Goal: Information Seeking & Learning: Learn about a topic

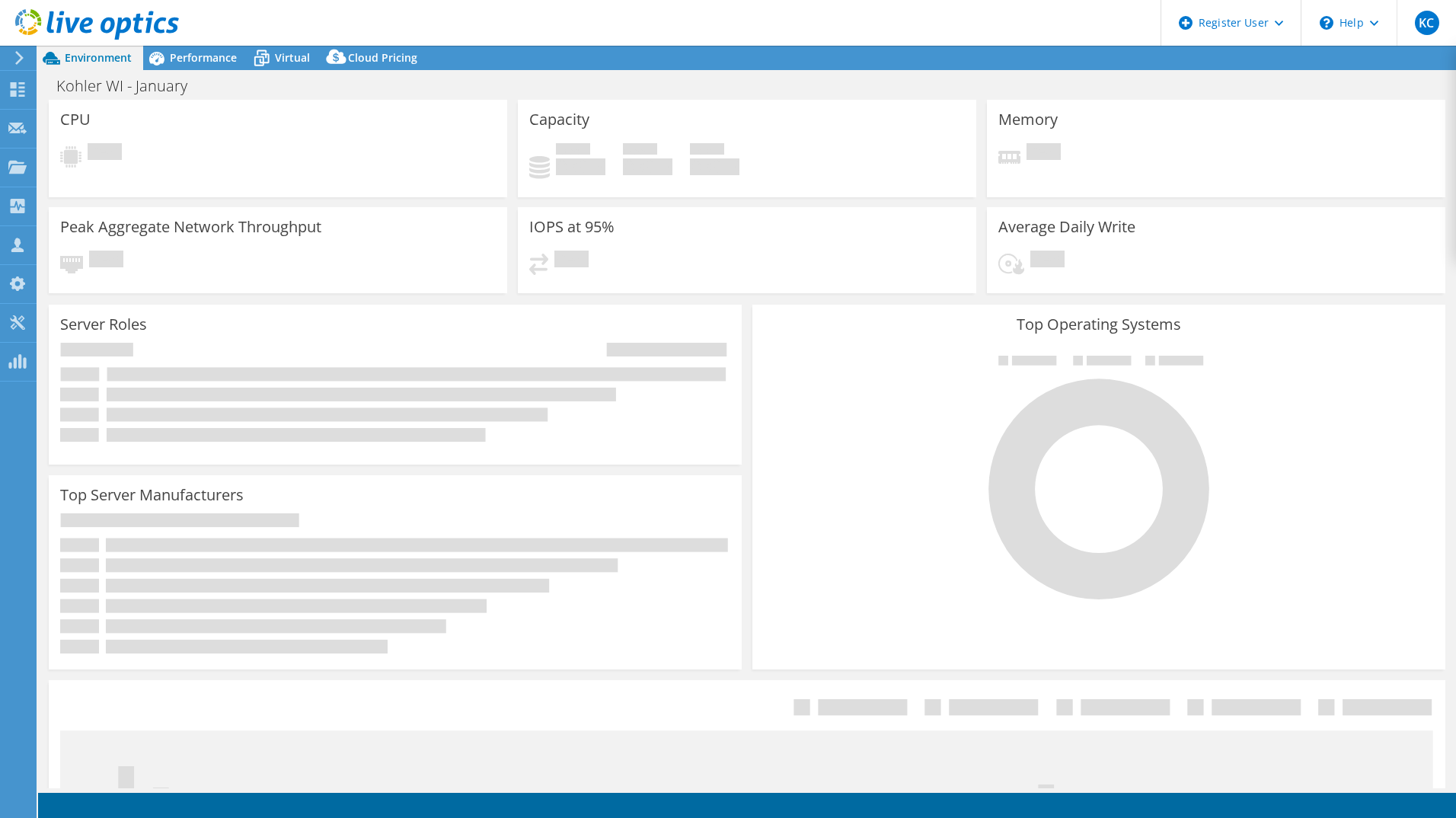
select select "USEast"
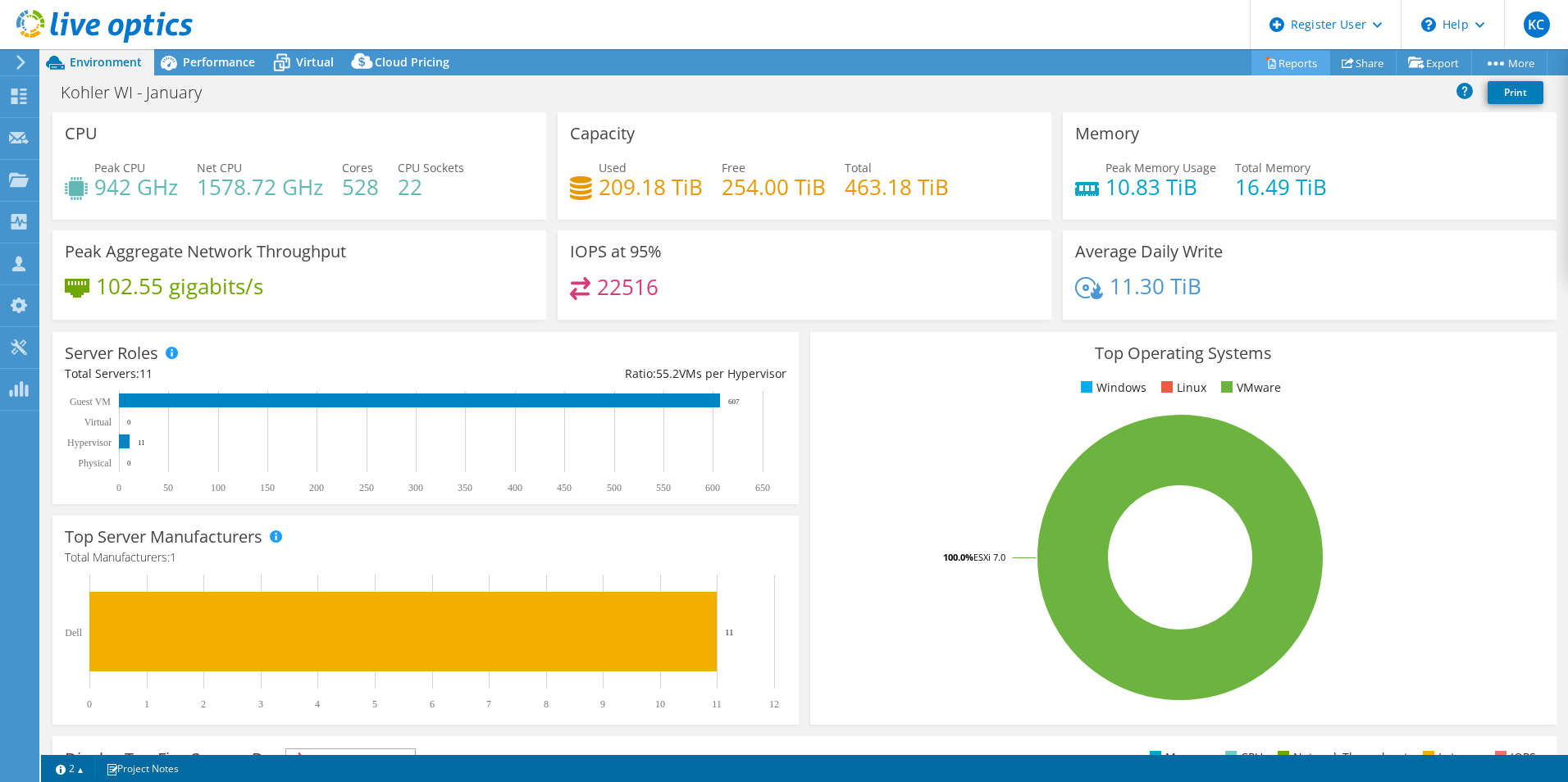
click at [1269, 63] on link "Reports" at bounding box center [1290, 62] width 79 height 26
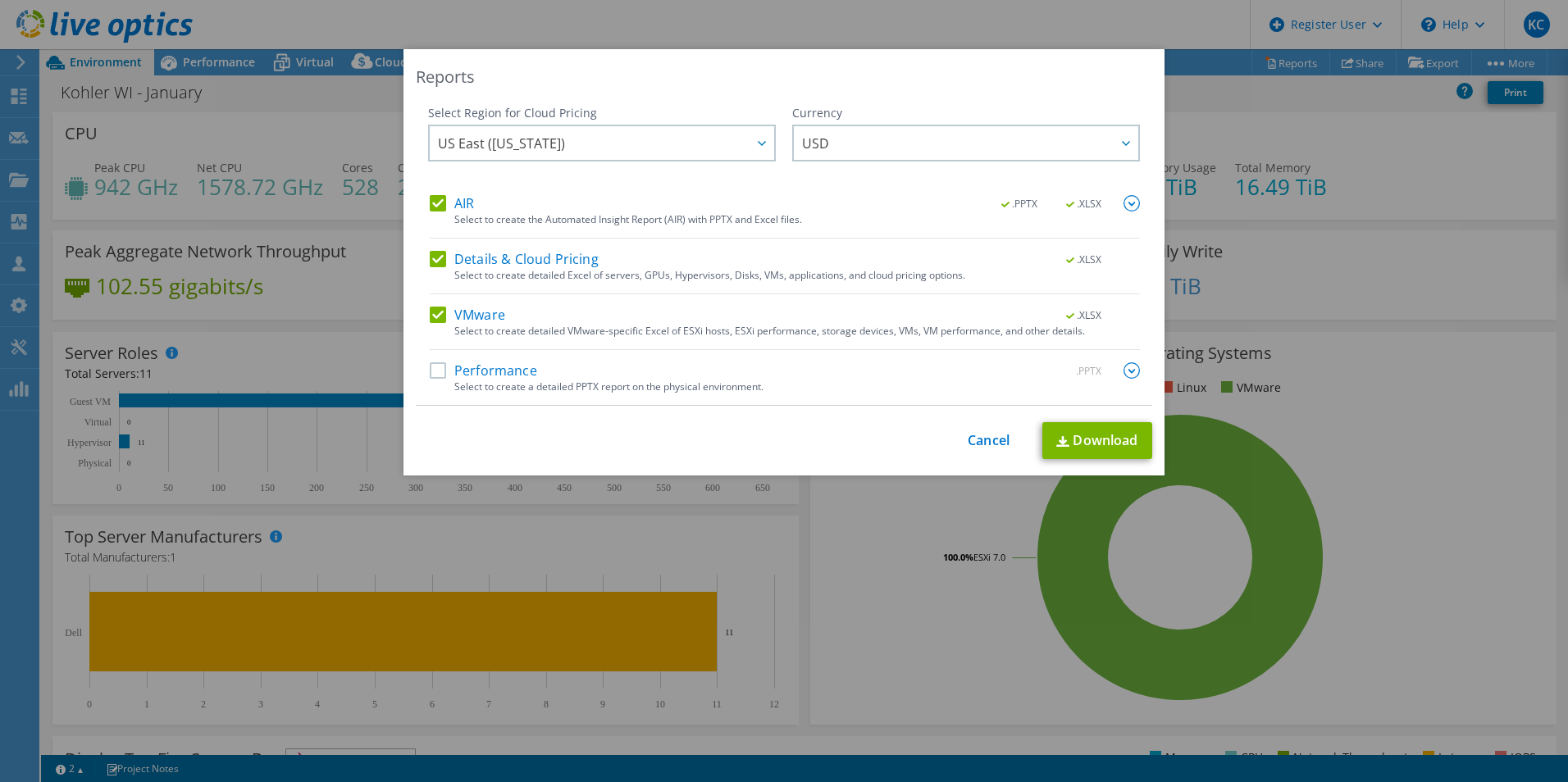
click at [430, 363] on label "Performance" at bounding box center [483, 371] width 107 height 17
click at [0, 0] on input "Performance" at bounding box center [0, 0] width 0 height 0
click at [433, 318] on label "VMware" at bounding box center [467, 315] width 75 height 17
click at [0, 0] on input "VMware" at bounding box center [0, 0] width 0 height 0
click at [430, 258] on label "Details & Cloud Pricing" at bounding box center [514, 259] width 169 height 17
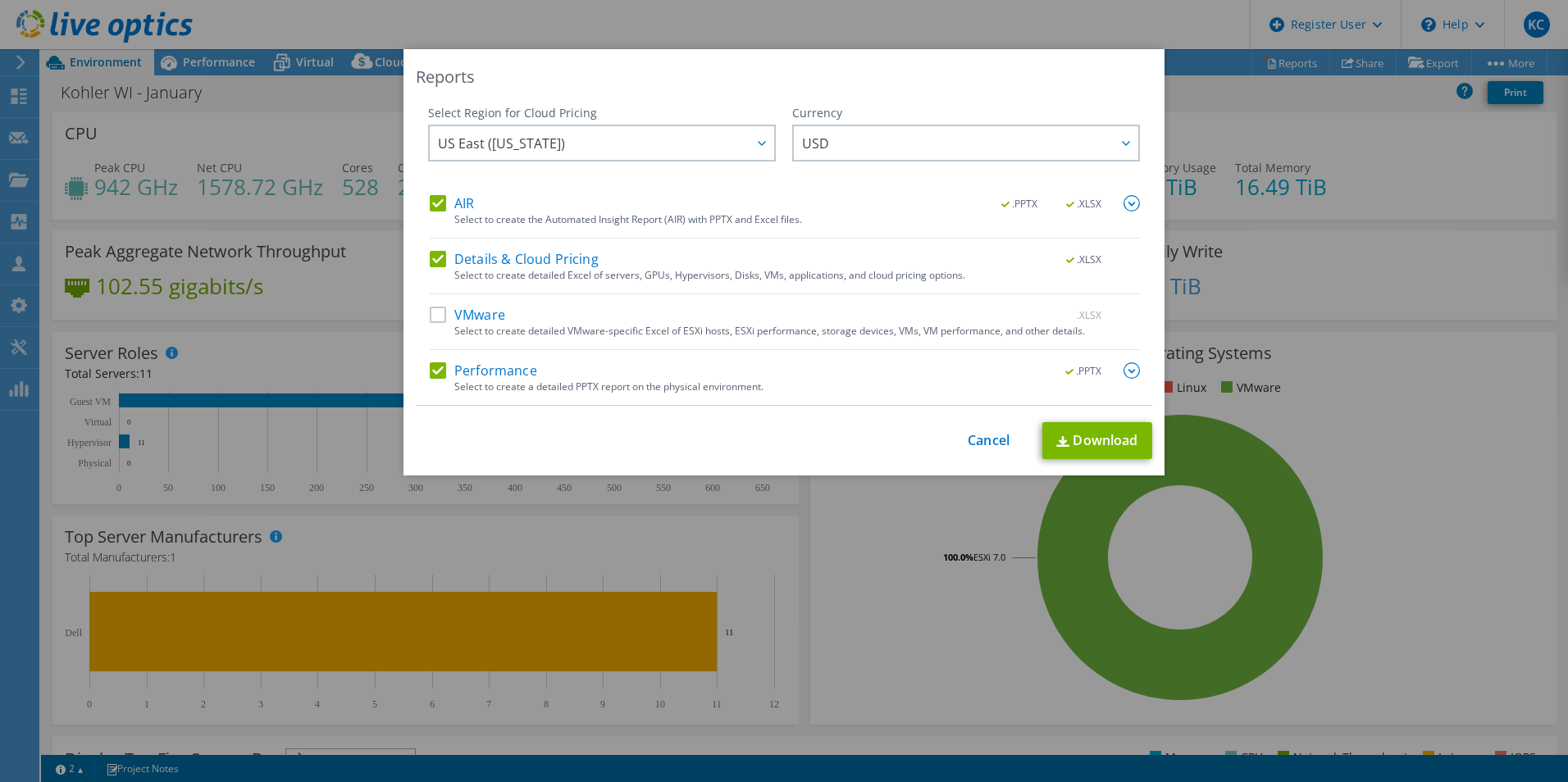
click at [0, 0] on input "Details & Cloud Pricing" at bounding box center [0, 0] width 0 height 0
click at [1096, 446] on link "Download" at bounding box center [1097, 440] width 110 height 36
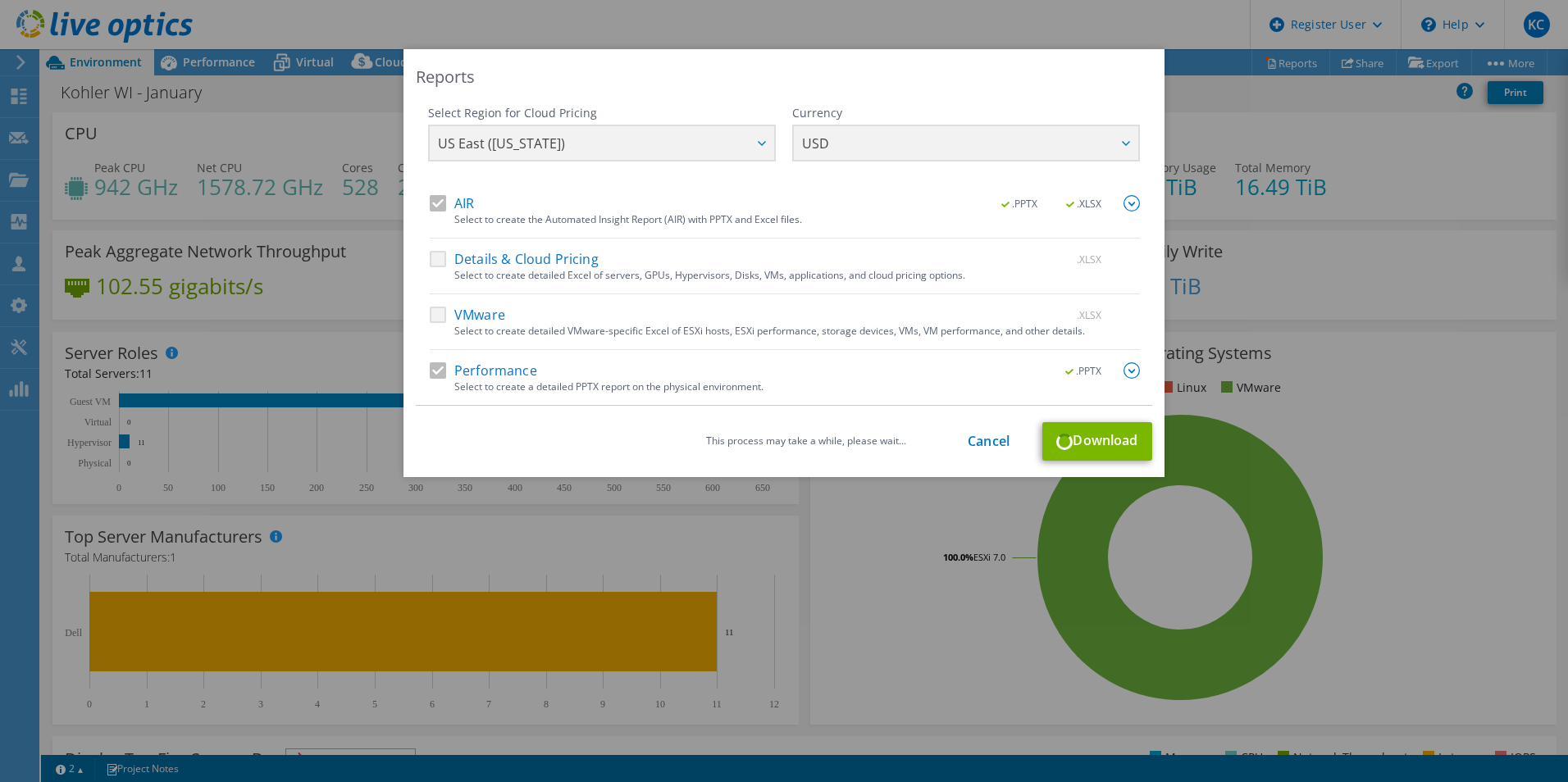
click at [629, 148] on div "Select Region for Cloud Pricing Asia Pacific (Hong Kong) Asia Pacific (Mumbai) …" at bounding box center [784, 150] width 712 height 90
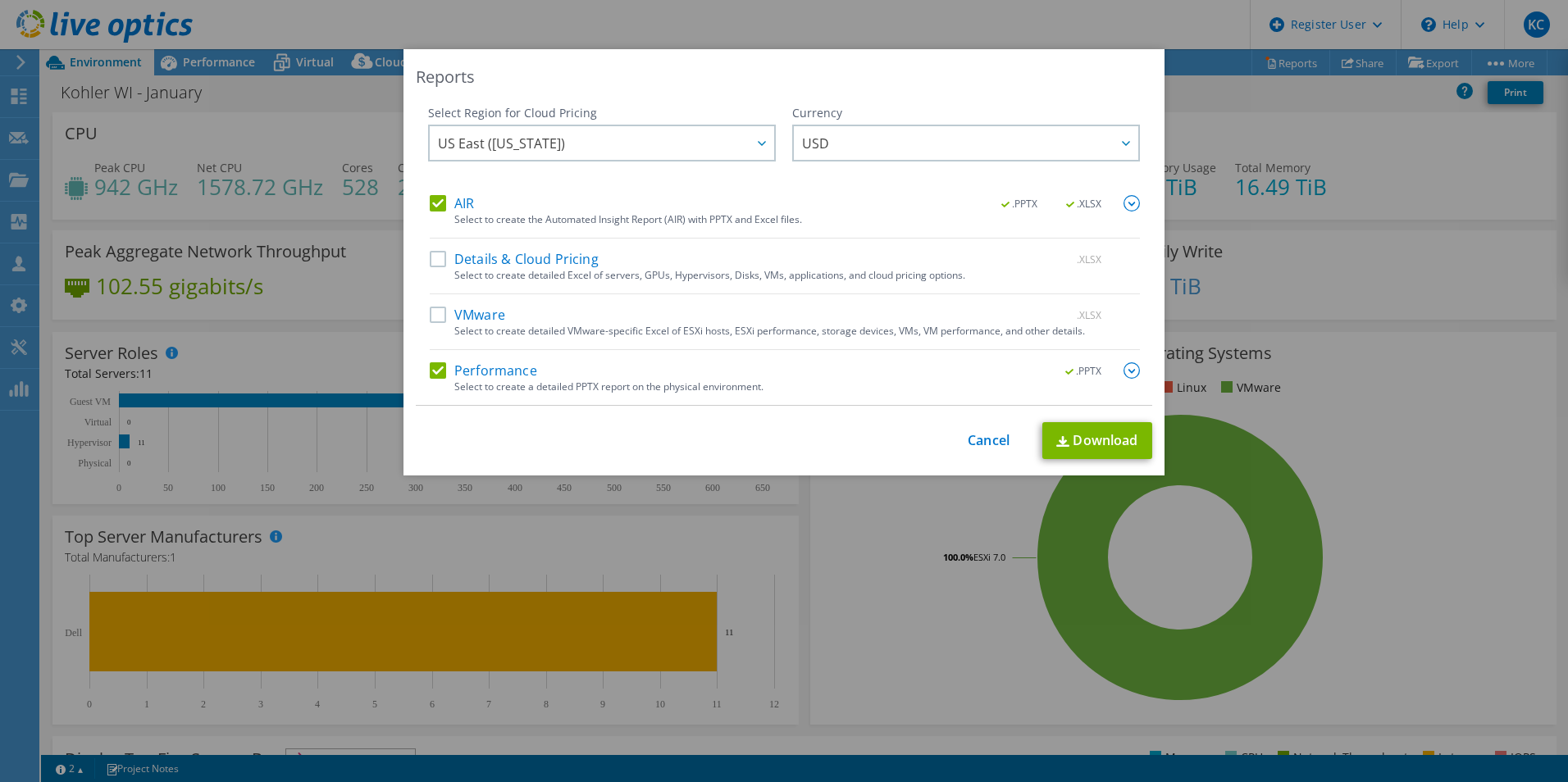
click at [919, 21] on div "Reports Select Region for Cloud Pricing Asia Pacific (Hong Kong) Asia Pacific (…" at bounding box center [784, 391] width 1568 height 782
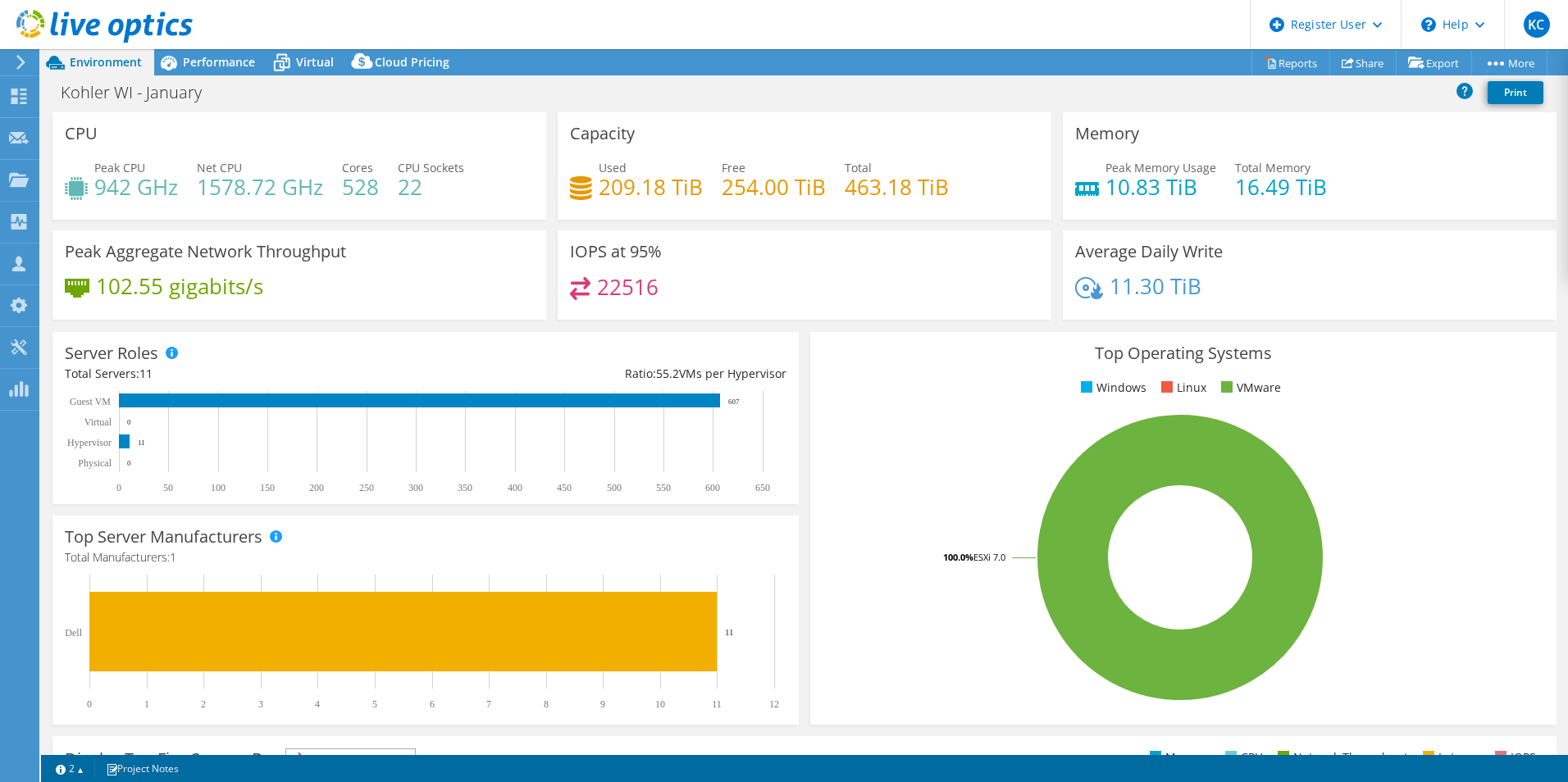
click at [818, 32] on header "KC Dell User Keerthana C Keerthana.C1@dell.com Dell My Profile Log Out \n Help …" at bounding box center [784, 24] width 1568 height 49
click at [205, 66] on span "Performance" at bounding box center [218, 61] width 72 height 16
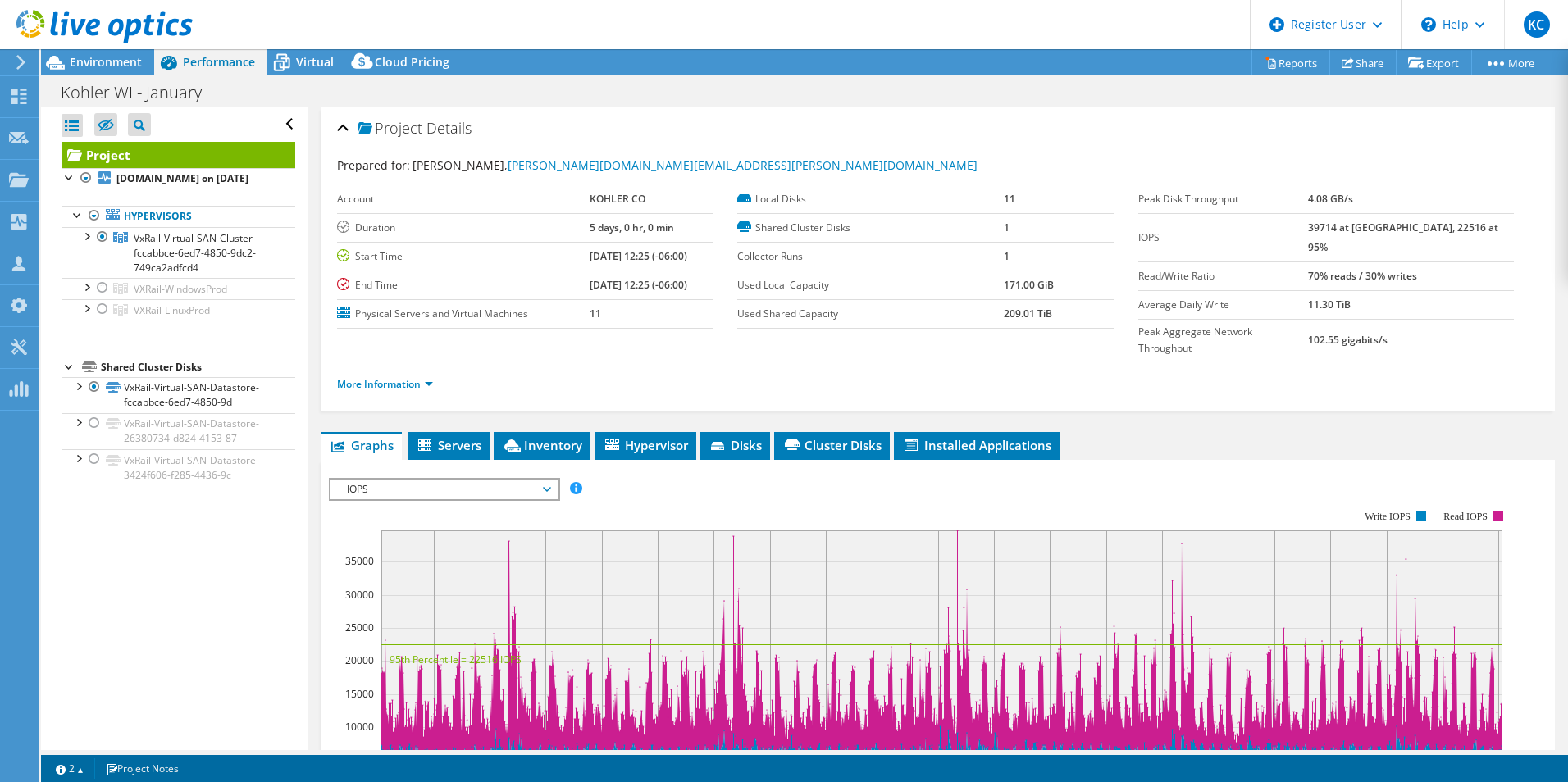
click at [377, 377] on link "More Information" at bounding box center [385, 384] width 96 height 14
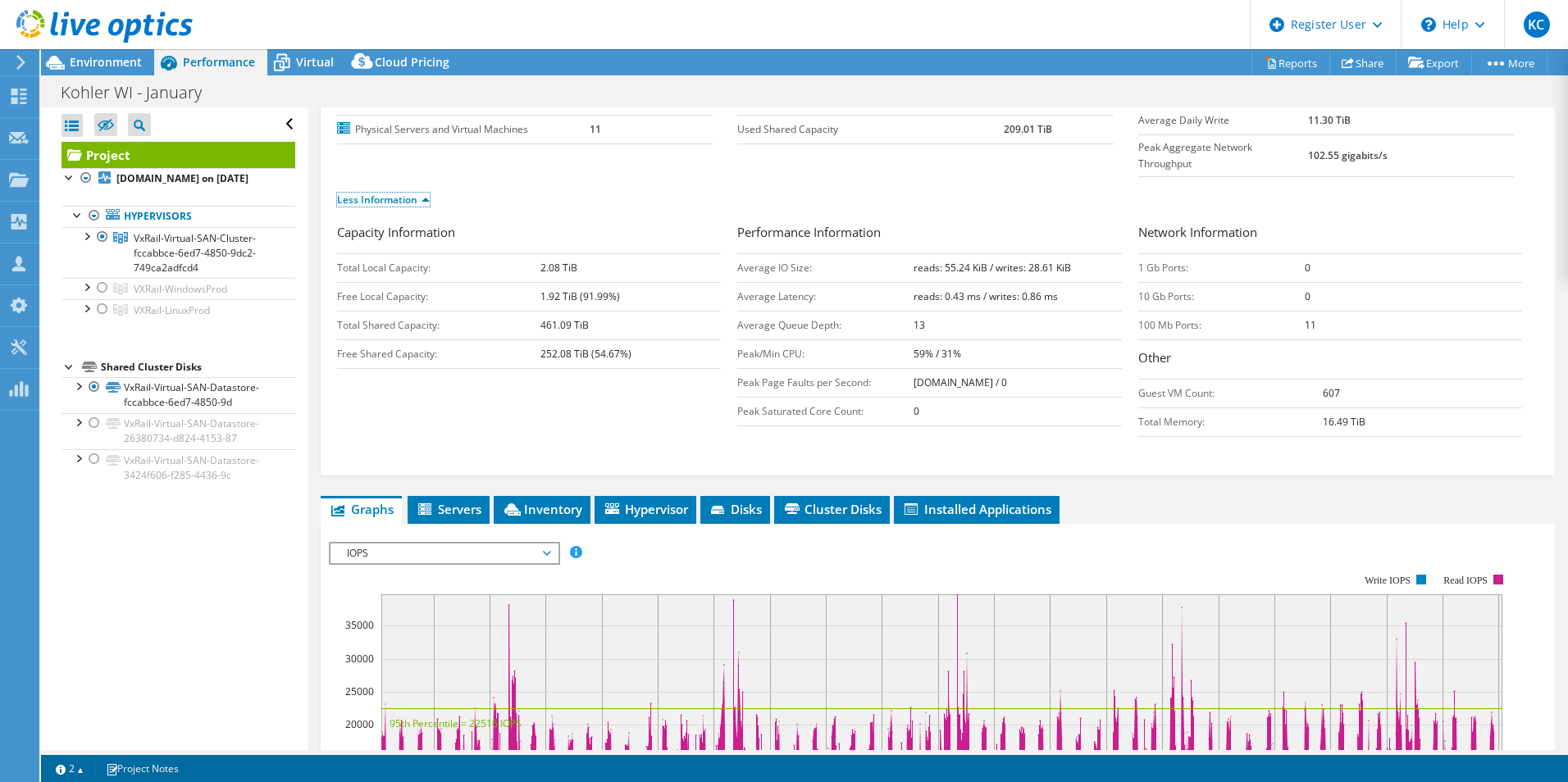
scroll to position [189, 0]
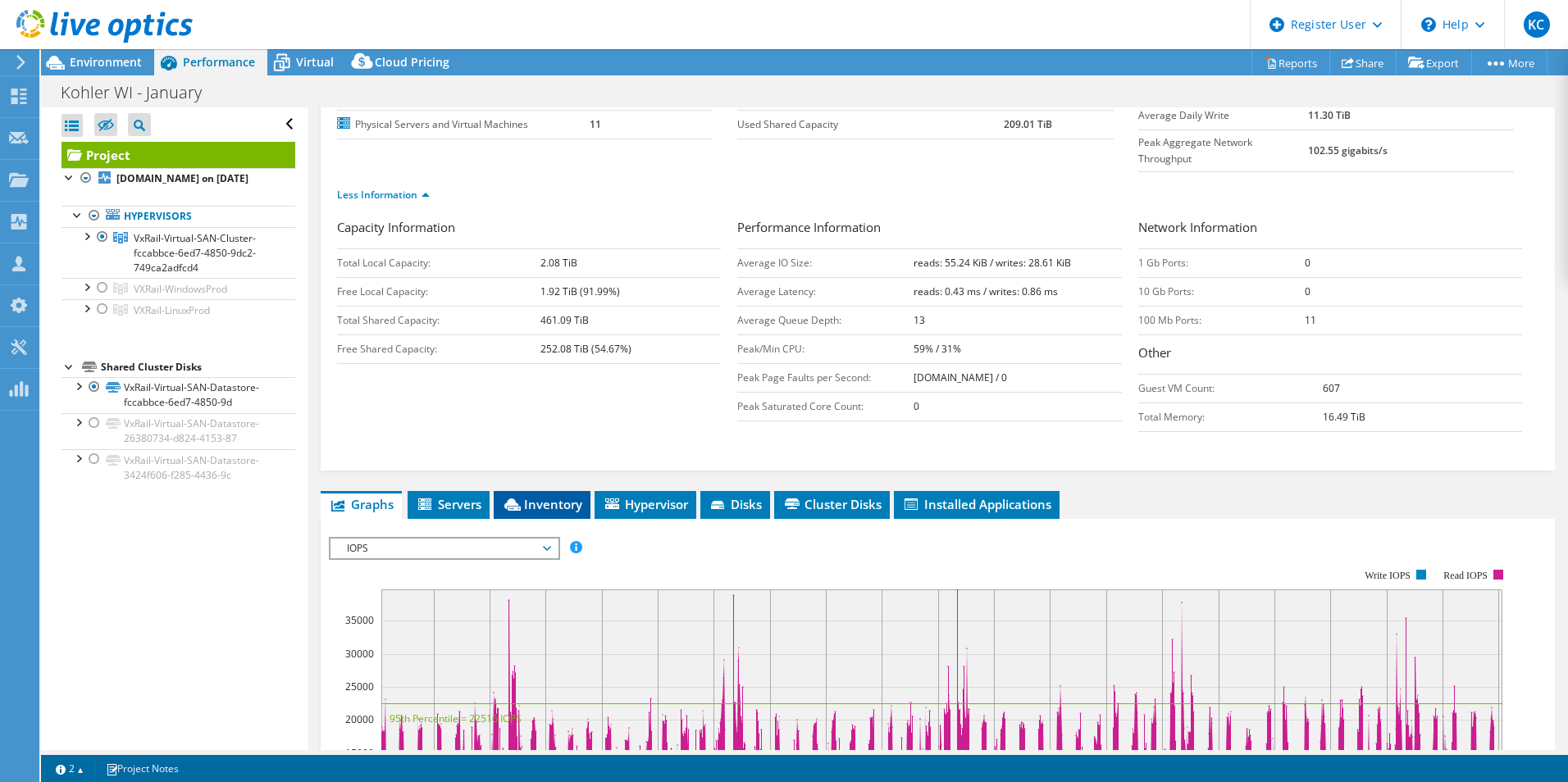
click at [547, 496] on span "Inventory" at bounding box center [542, 504] width 80 height 17
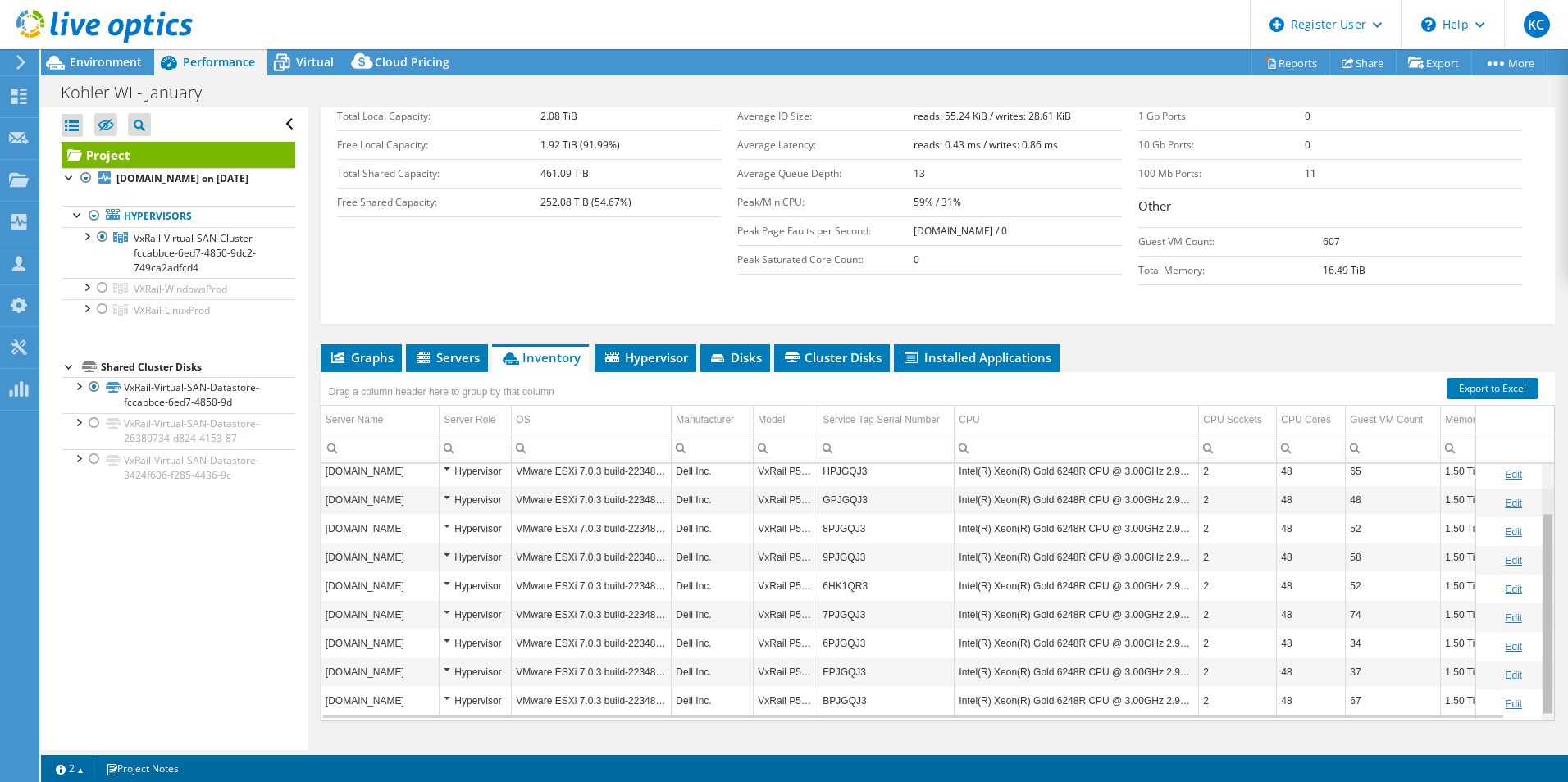
scroll to position [67, 0]
drag, startPoint x: 1540, startPoint y: 488, endPoint x: 1541, endPoint y: 580, distance: 92.0
click at [1541, 580] on body "KC Dell User Keerthana C Keerthana.C1@dell.com Dell My Profile Log Out \n Help …" at bounding box center [784, 391] width 1568 height 782
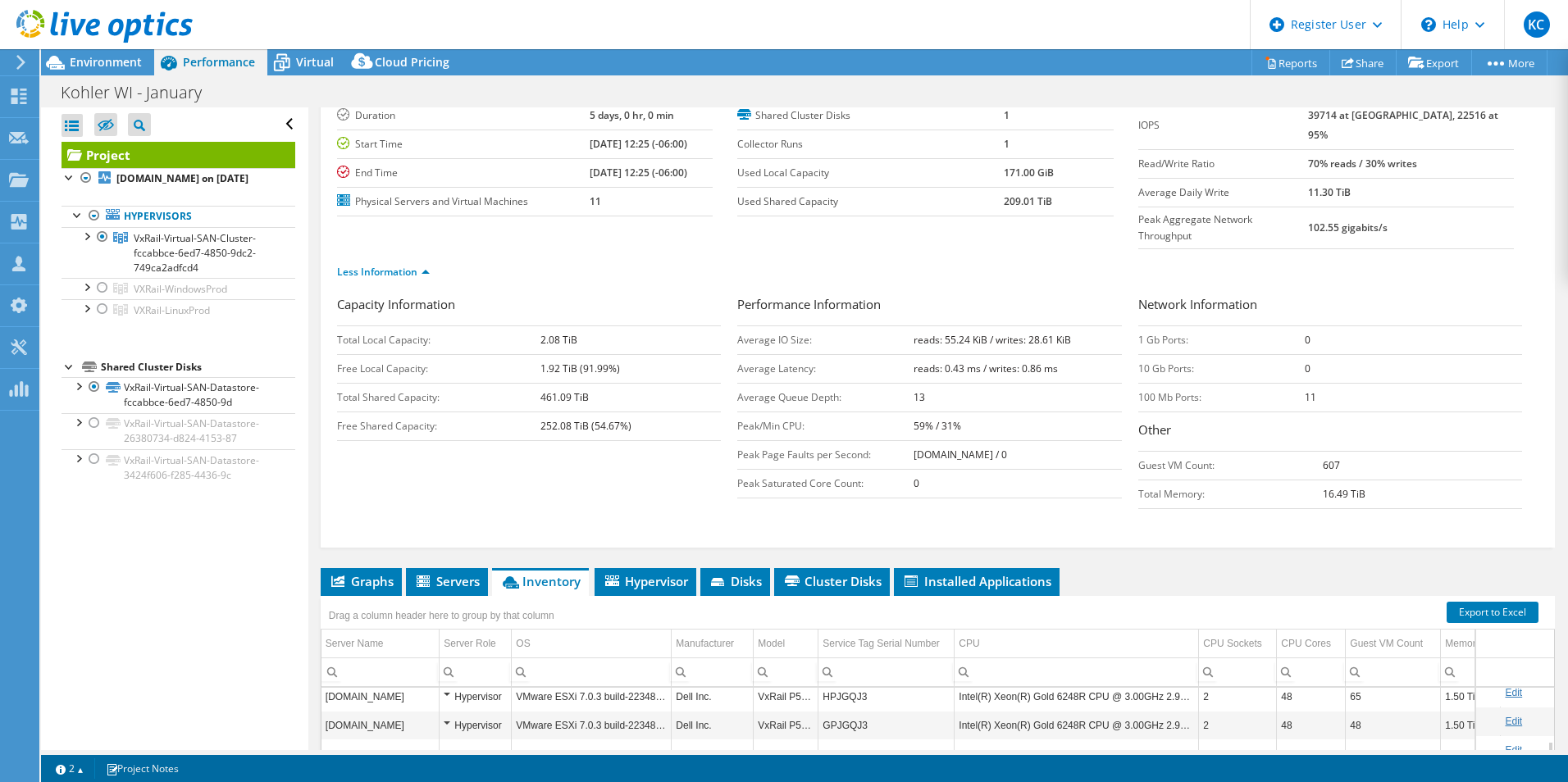
scroll to position [0, 0]
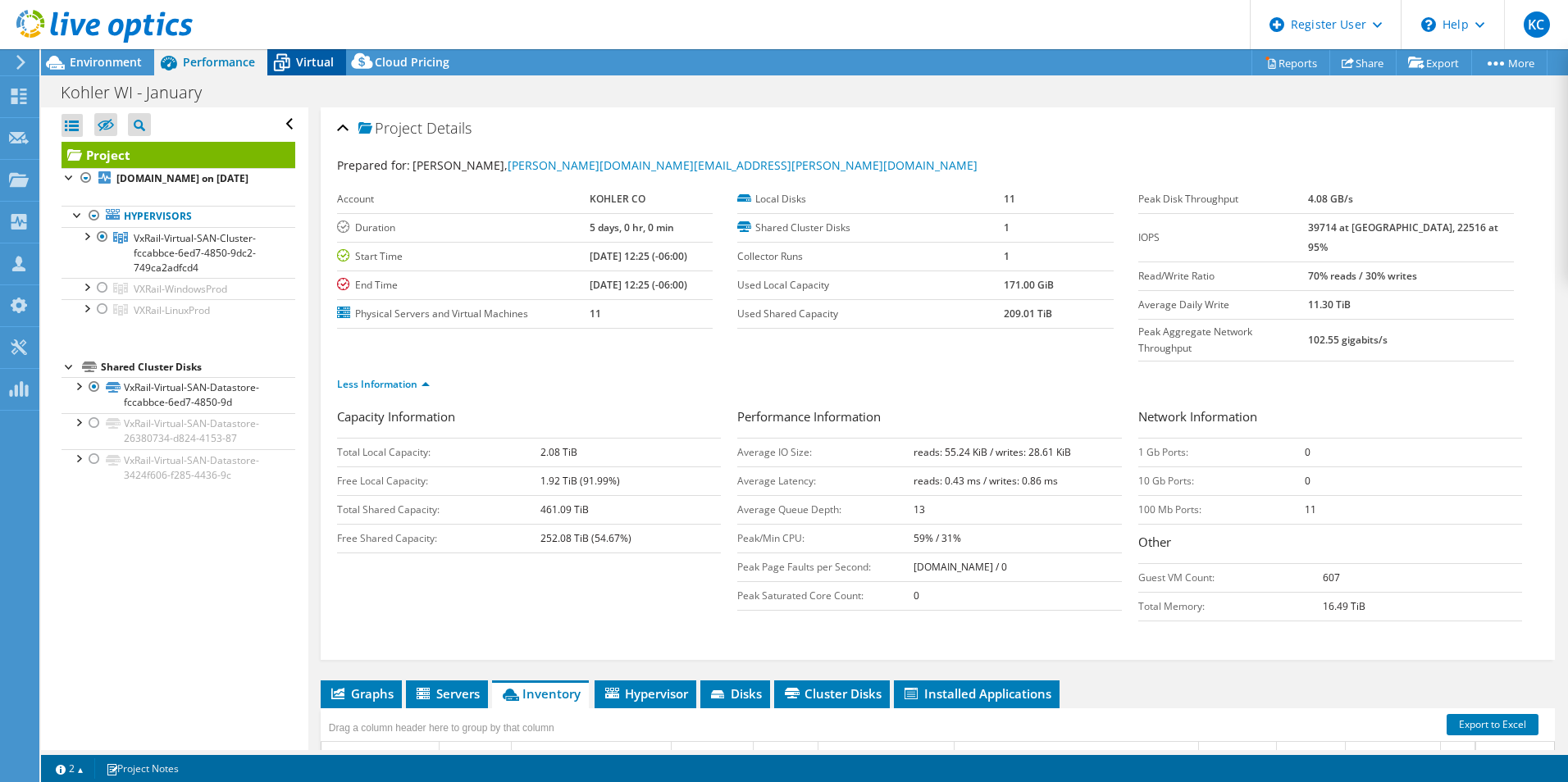
click at [294, 61] on icon at bounding box center [281, 62] width 29 height 29
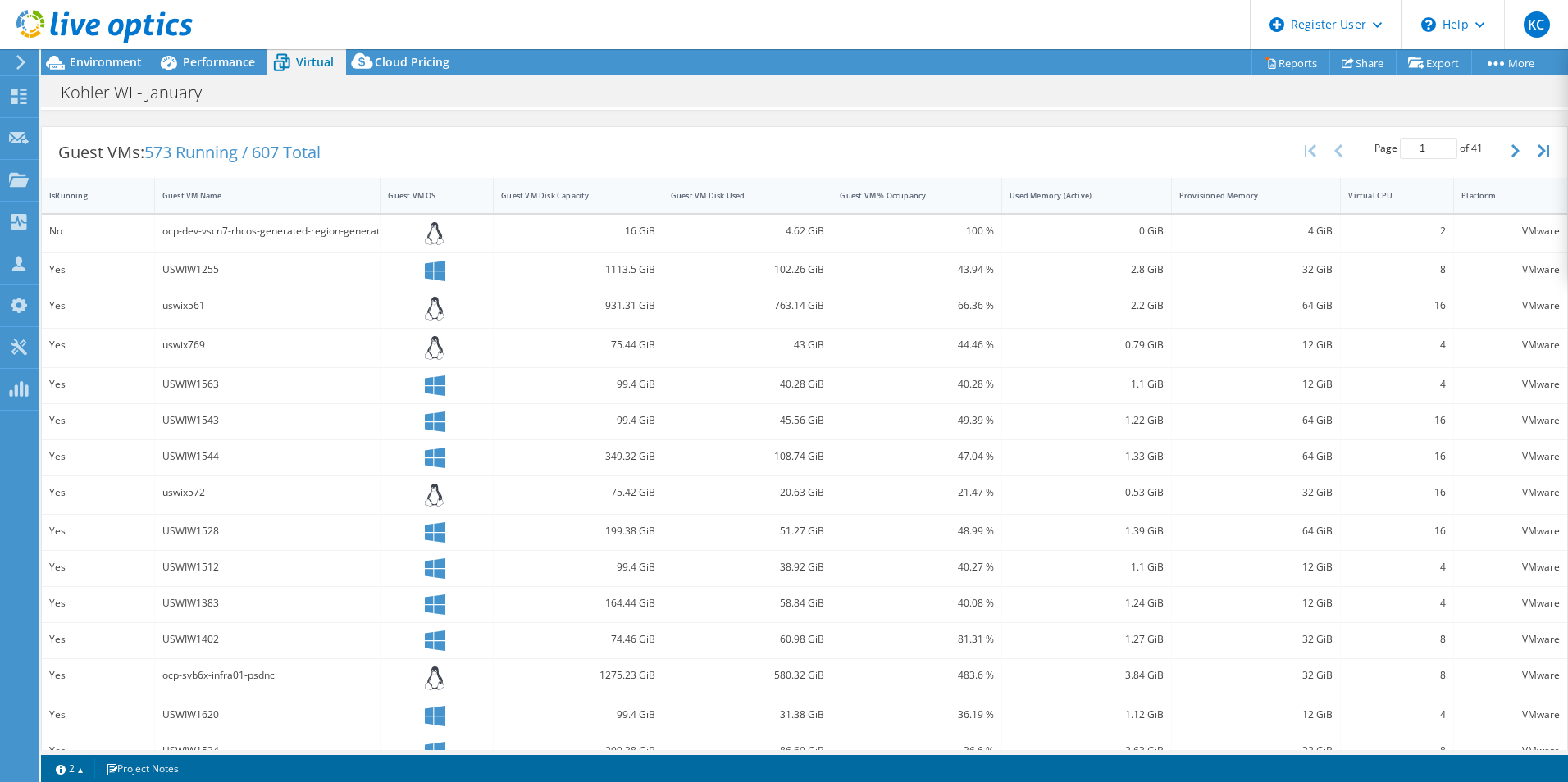
scroll to position [308, 0]
click at [93, 55] on span "Environment" at bounding box center [105, 61] width 72 height 16
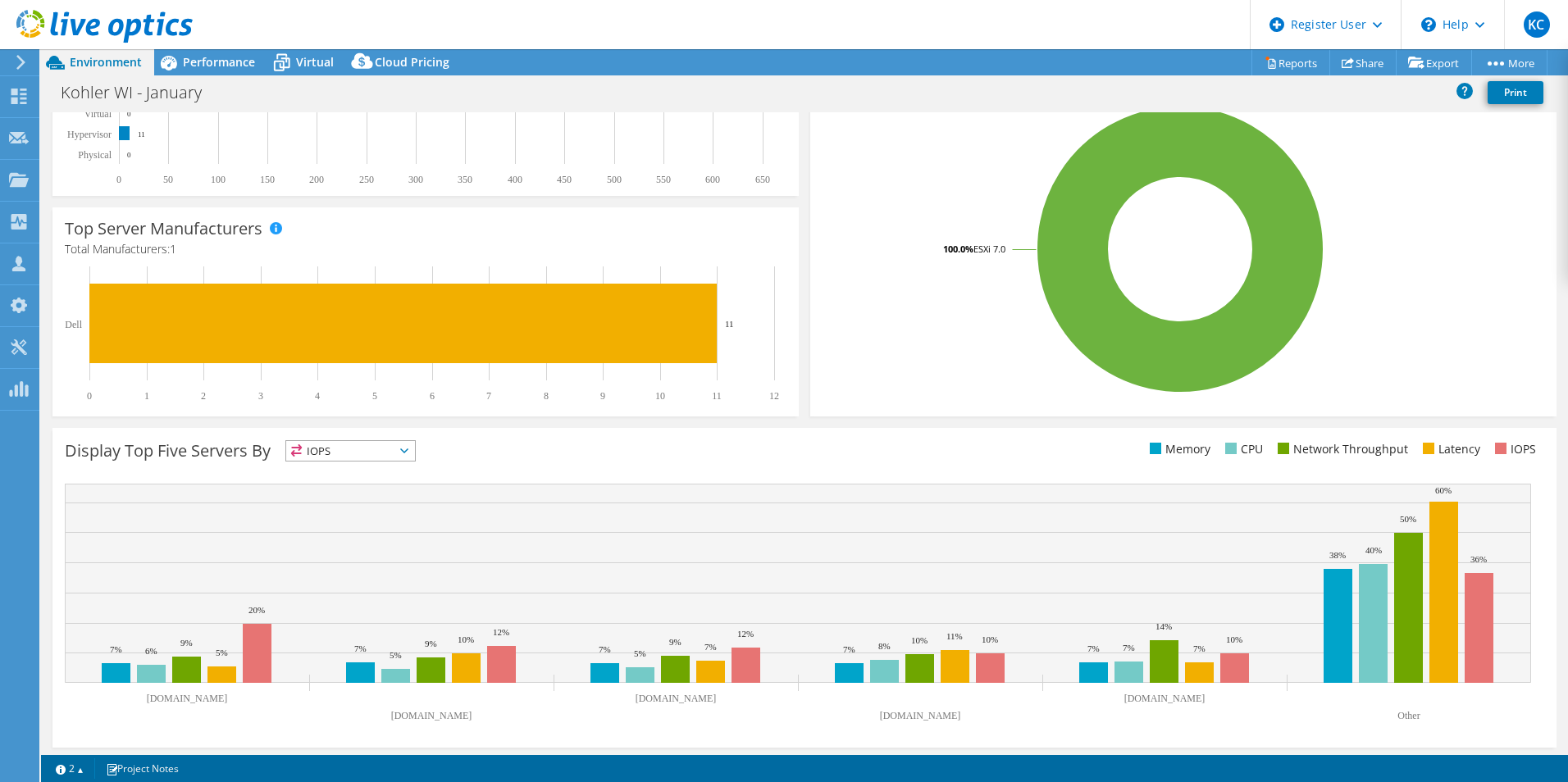
scroll to position [0, 0]
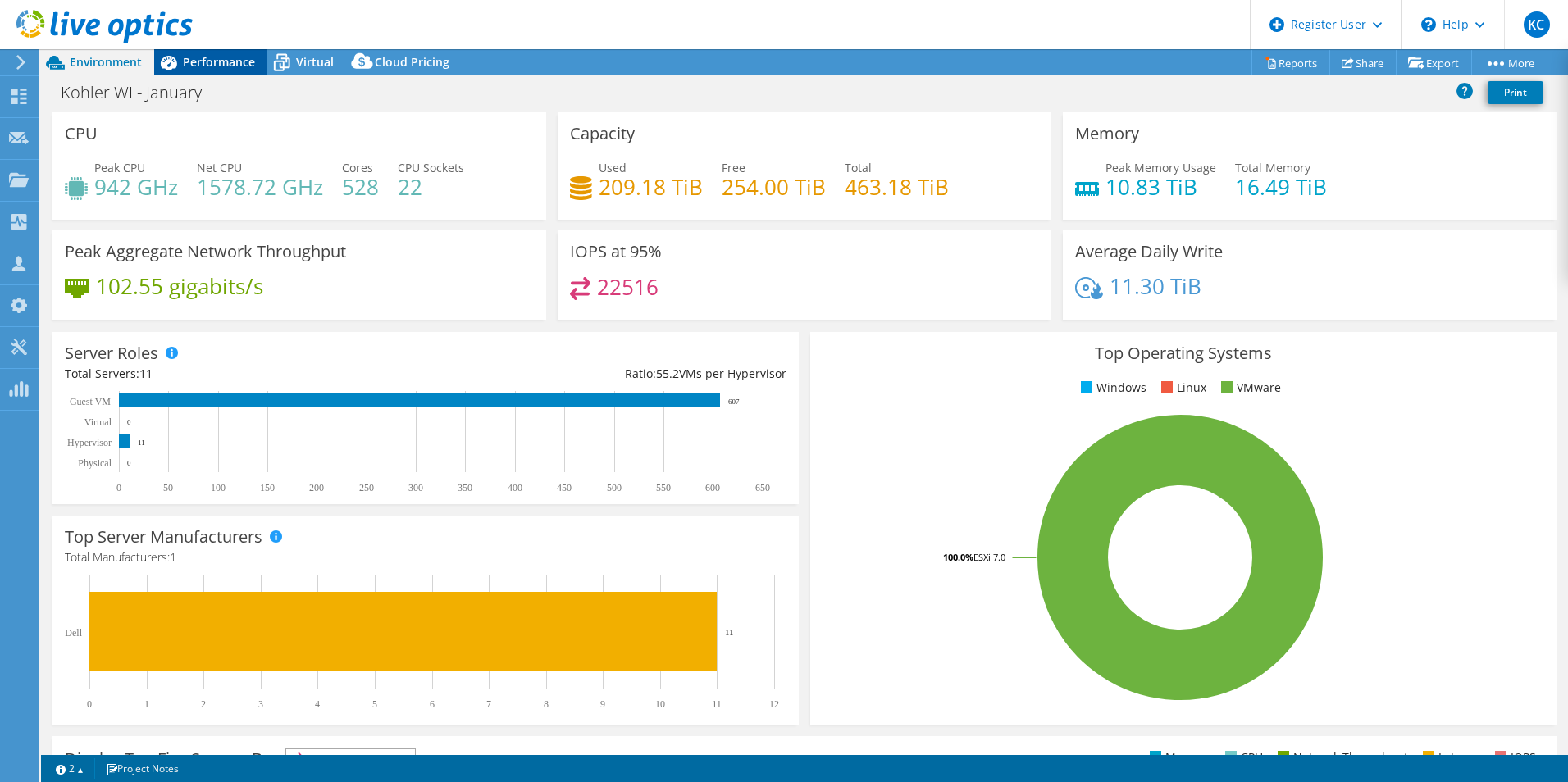
click at [197, 68] on span "Performance" at bounding box center [218, 61] width 72 height 16
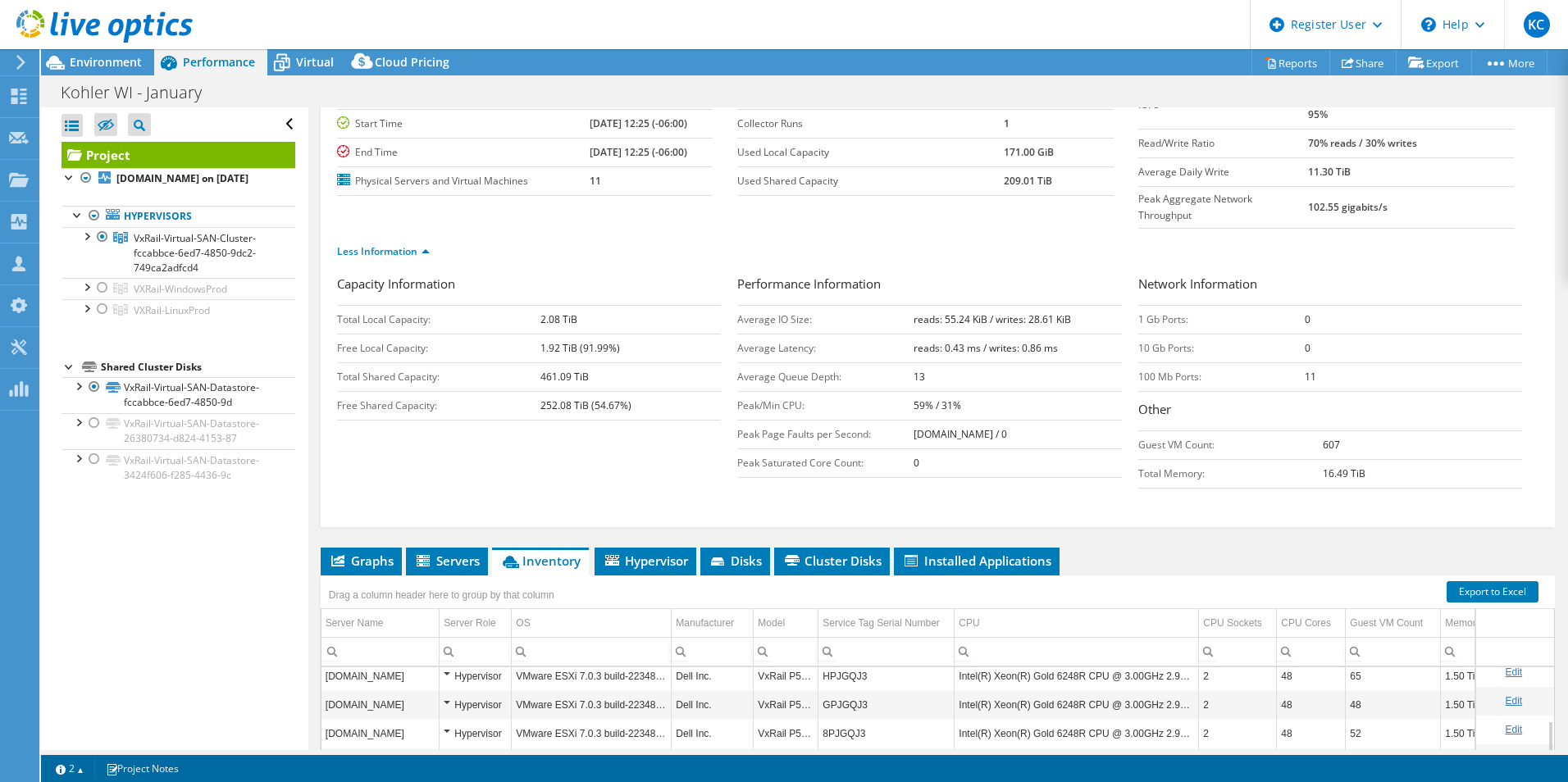
scroll to position [328, 0]
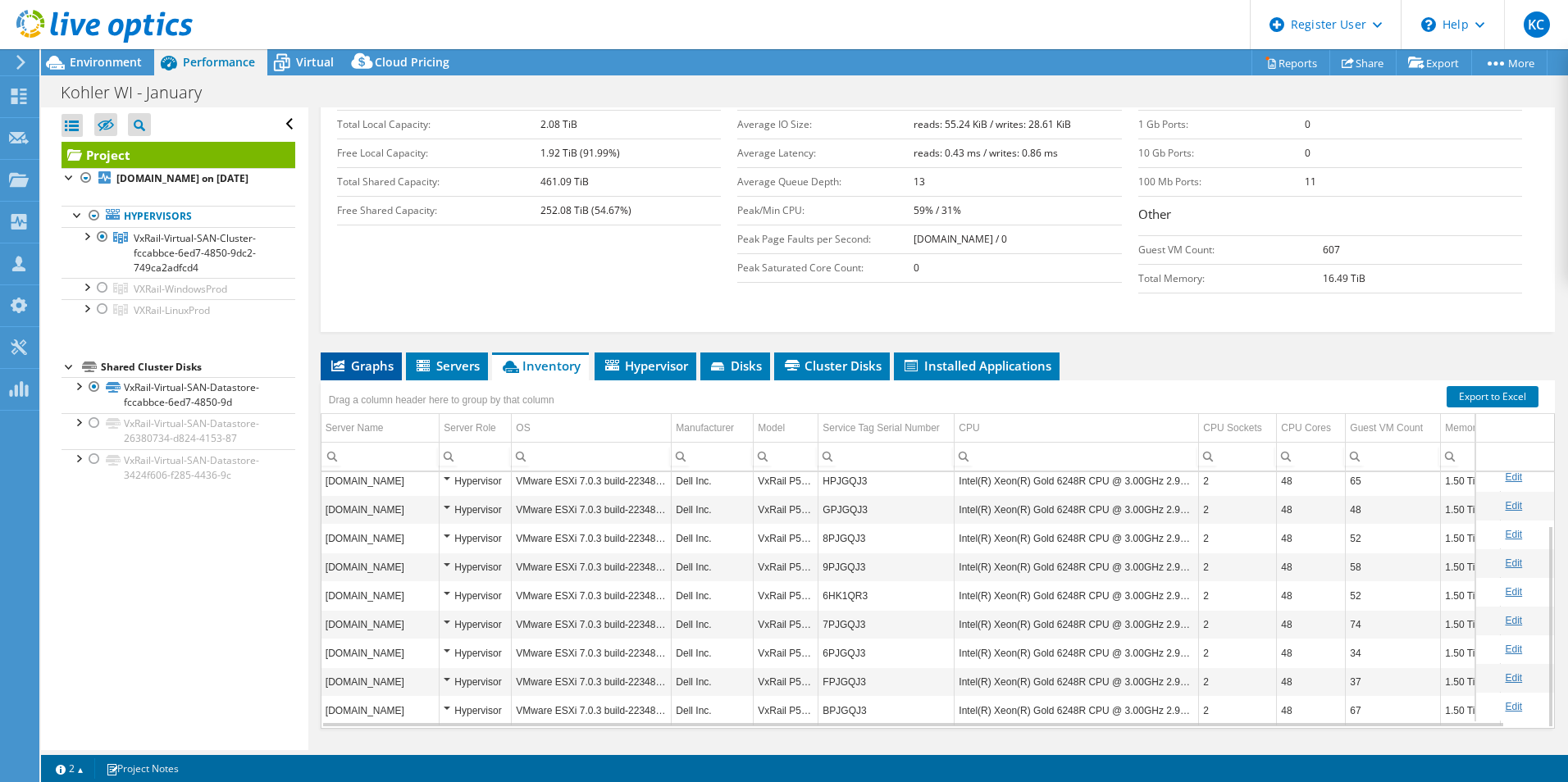
click at [359, 357] on span "Graphs" at bounding box center [361, 366] width 65 height 17
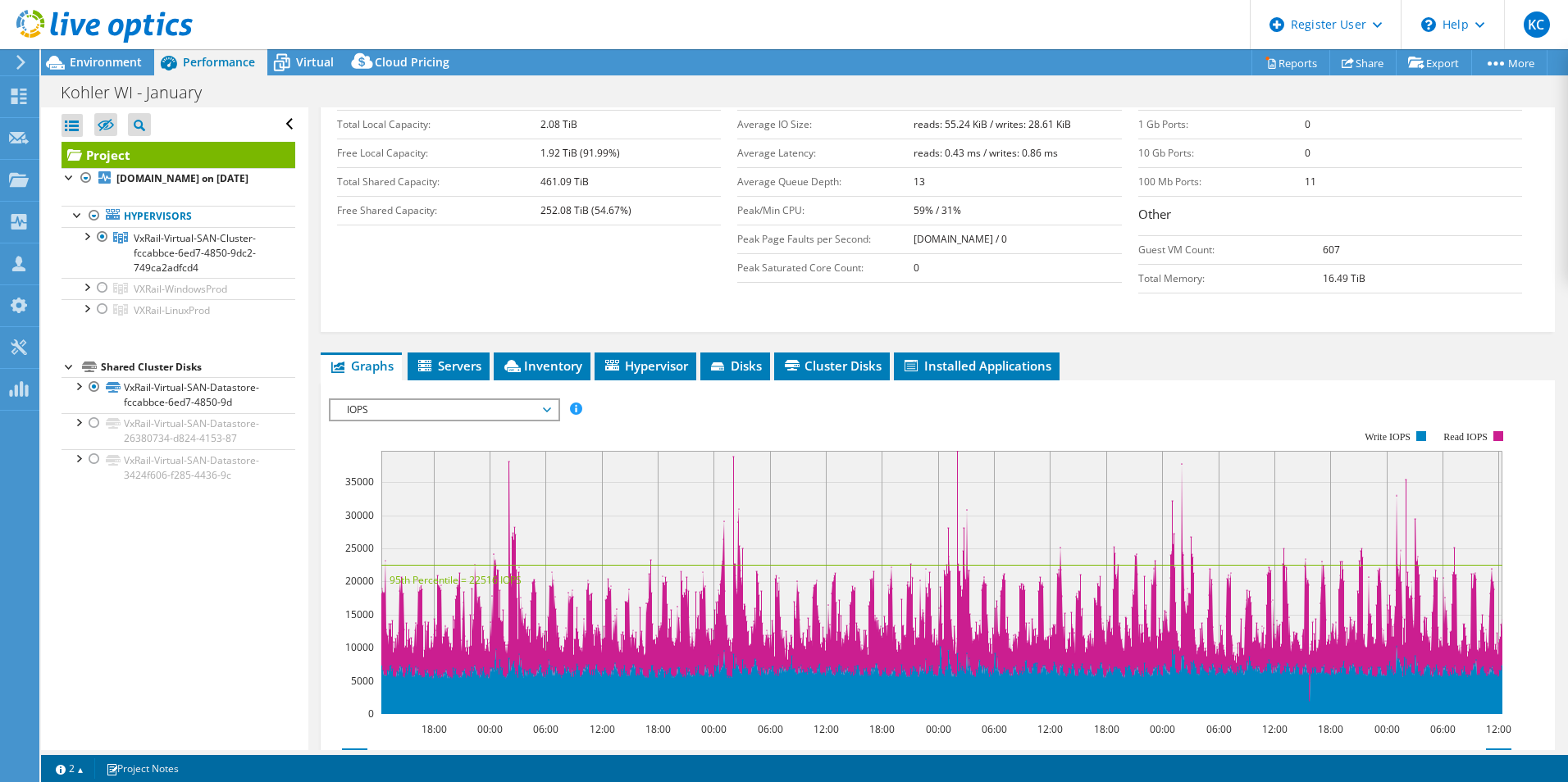
click at [431, 400] on span "IOPS" at bounding box center [444, 410] width 211 height 20
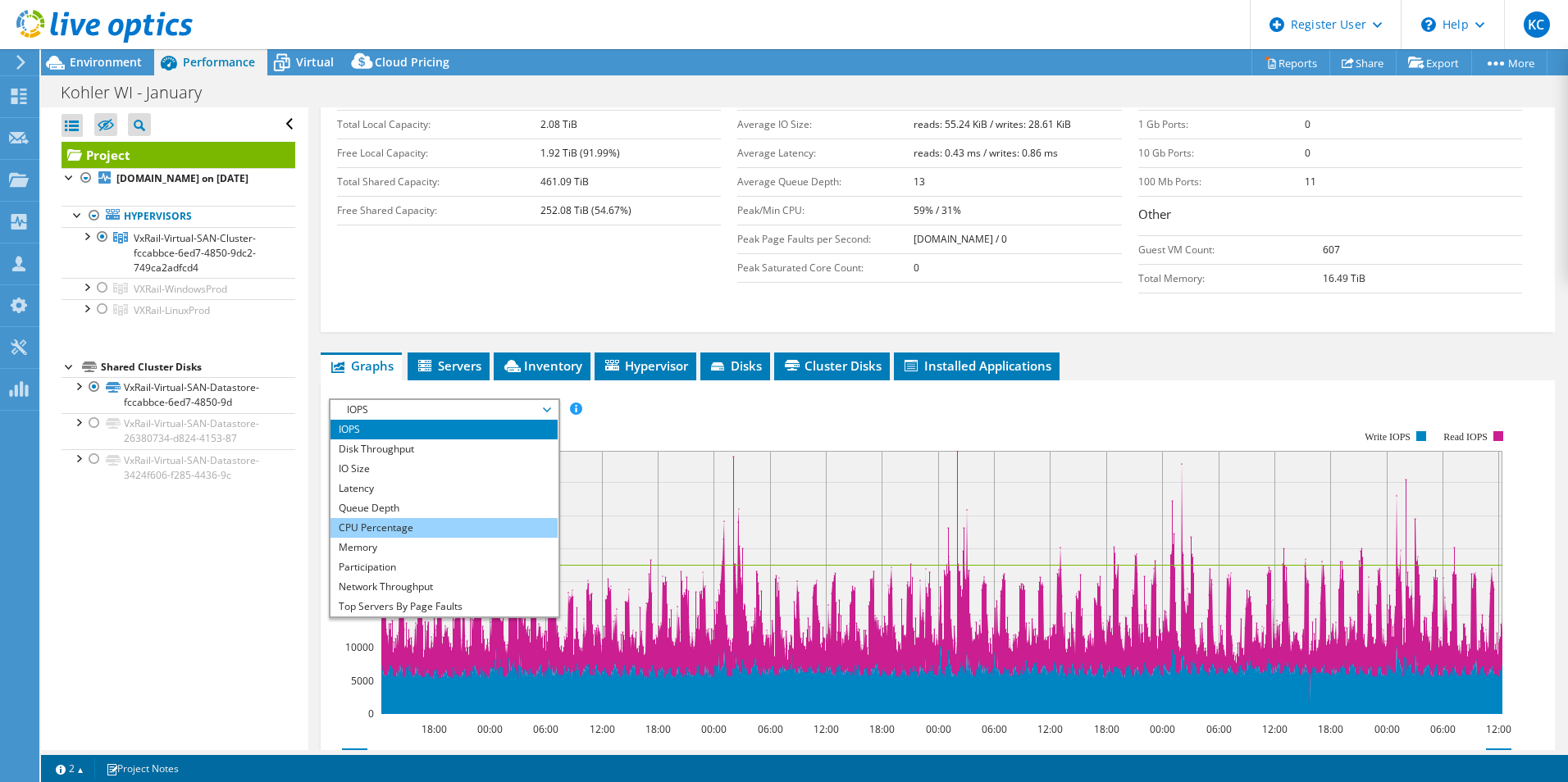
click at [418, 518] on li "CPU Percentage" at bounding box center [444, 528] width 227 height 20
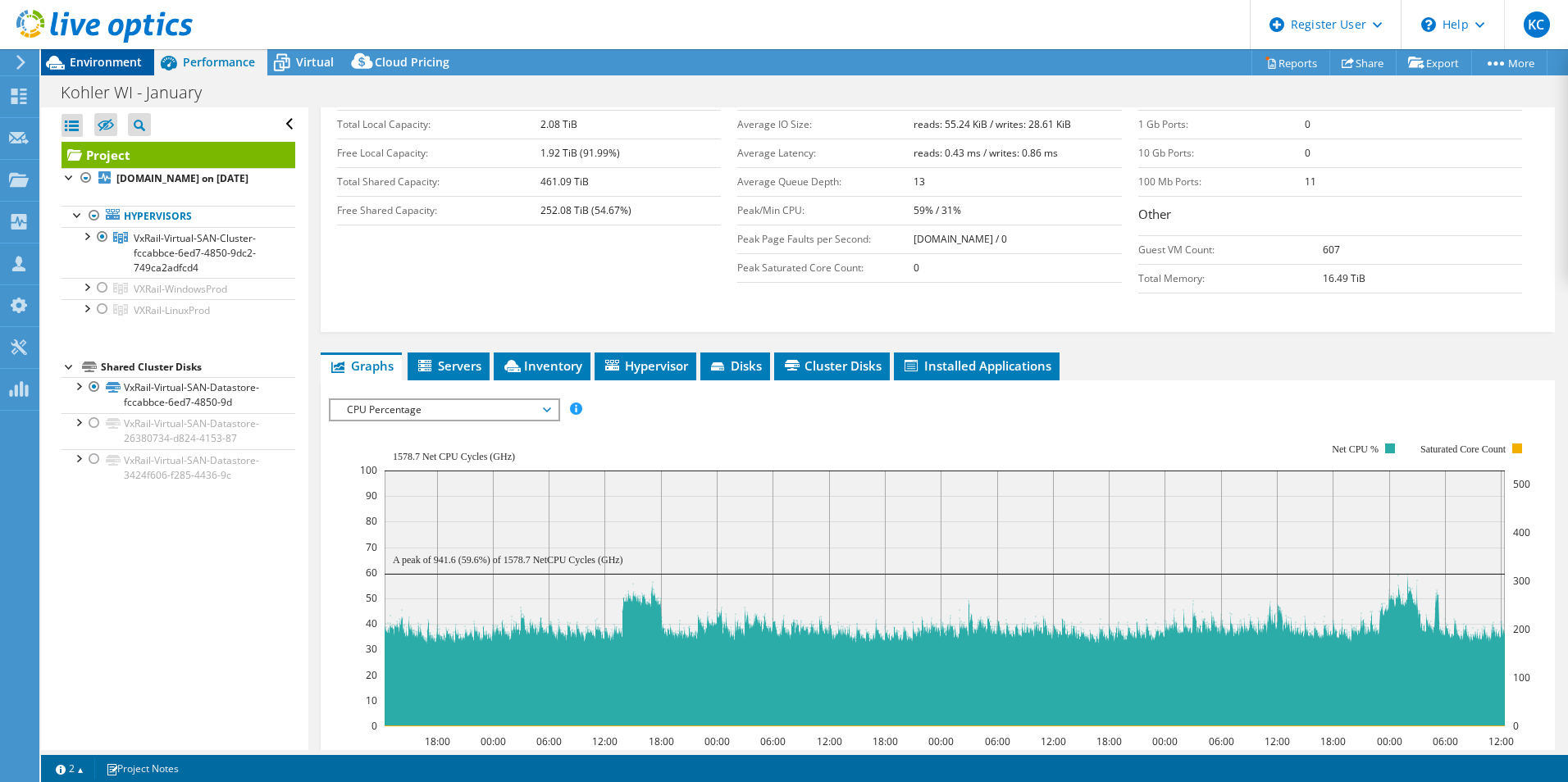
click at [86, 58] on span "Environment" at bounding box center [105, 61] width 72 height 16
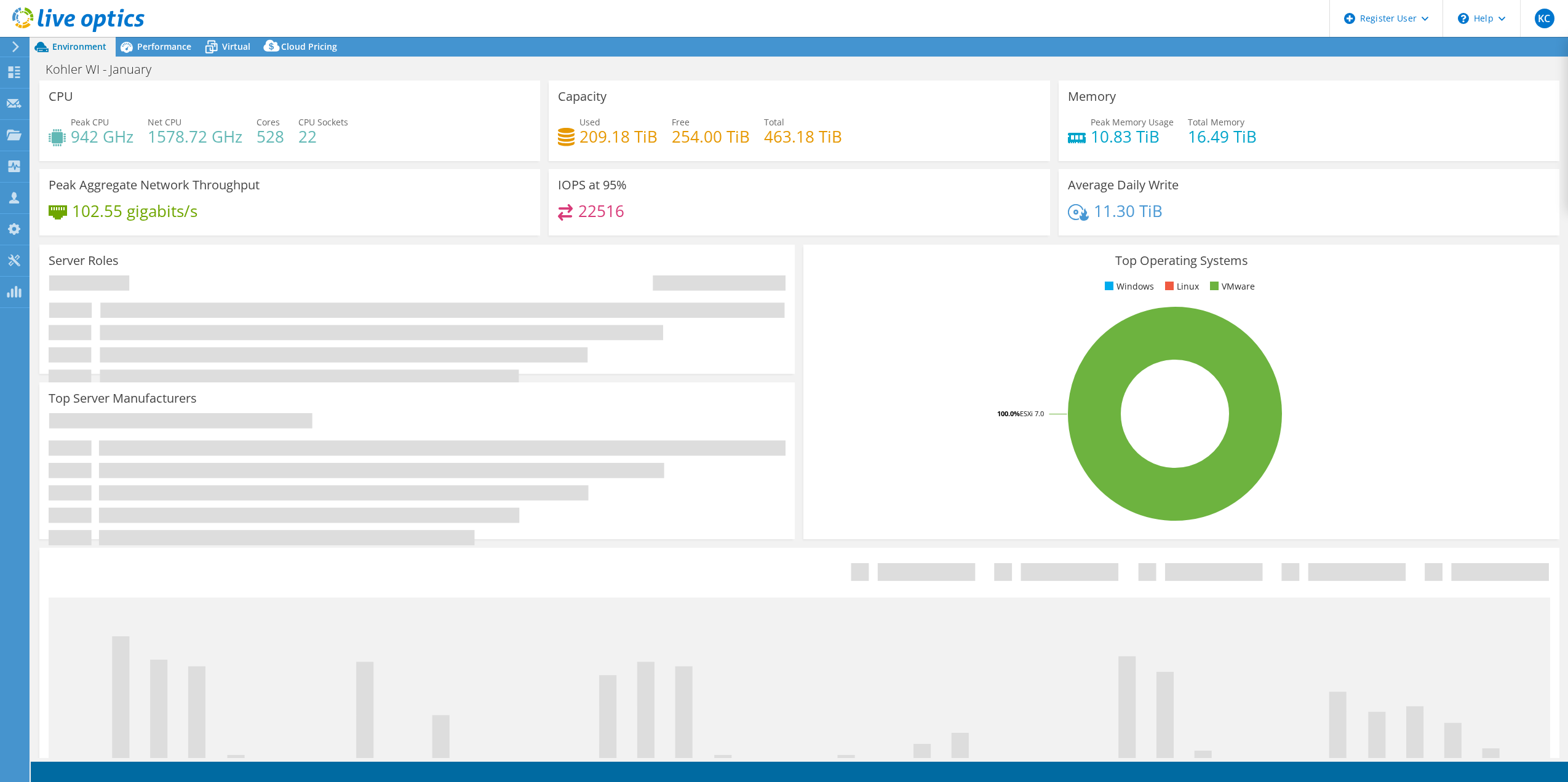
select select "USEast"
select select "USD"
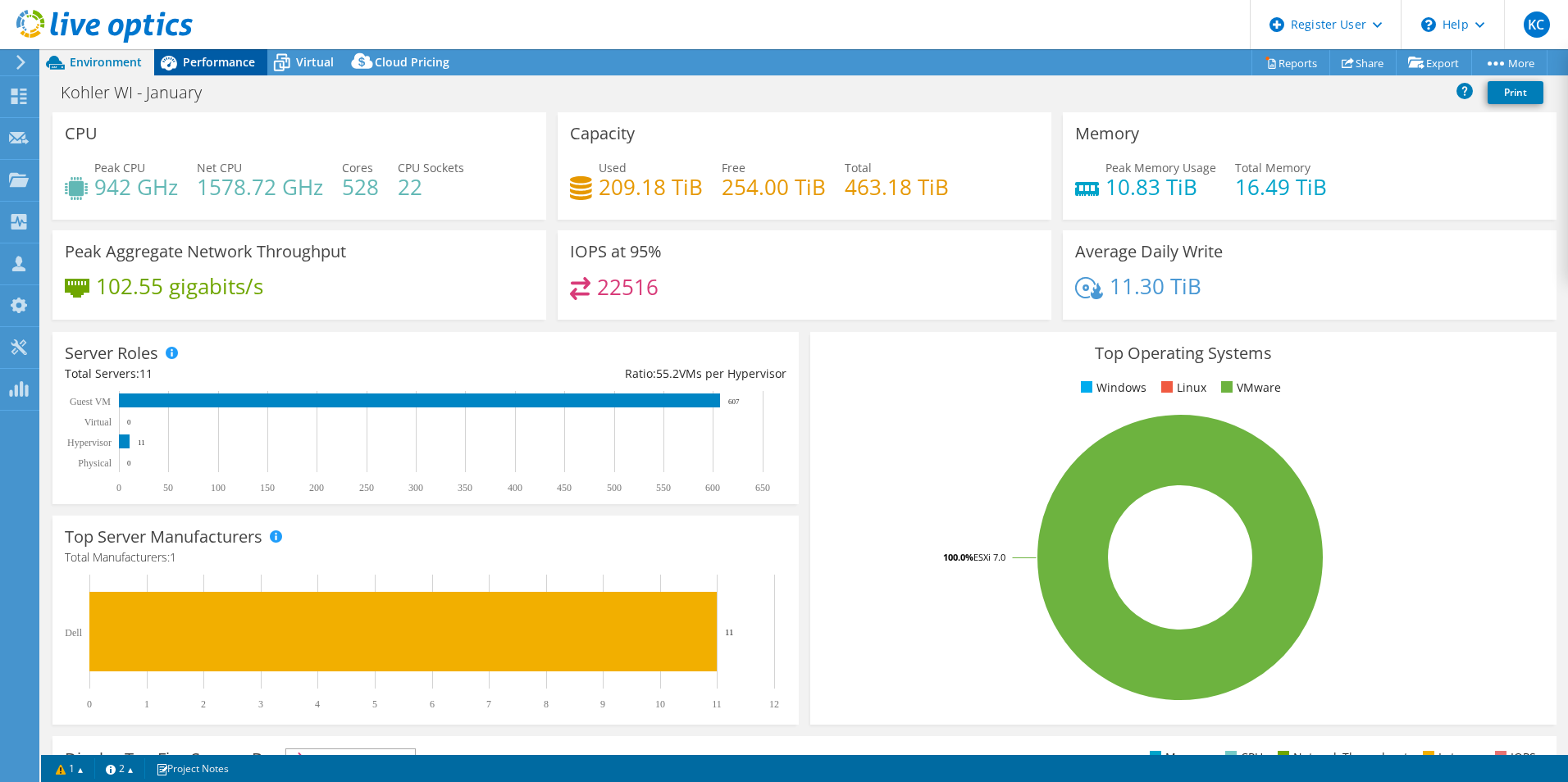
click at [206, 49] on div "Performance" at bounding box center [211, 62] width 113 height 27
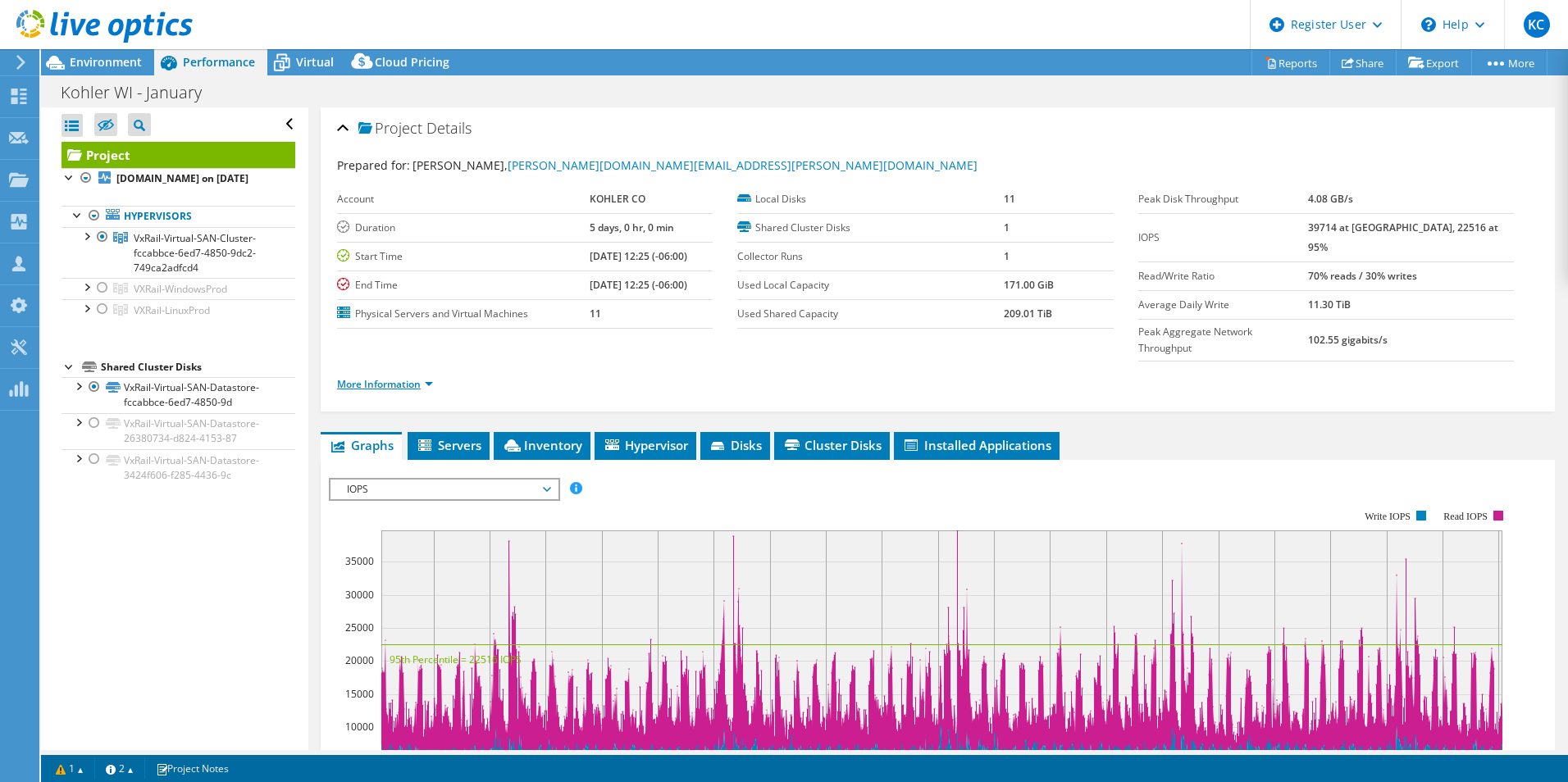
click at [399, 377] on link "More Information" at bounding box center [385, 384] width 96 height 14
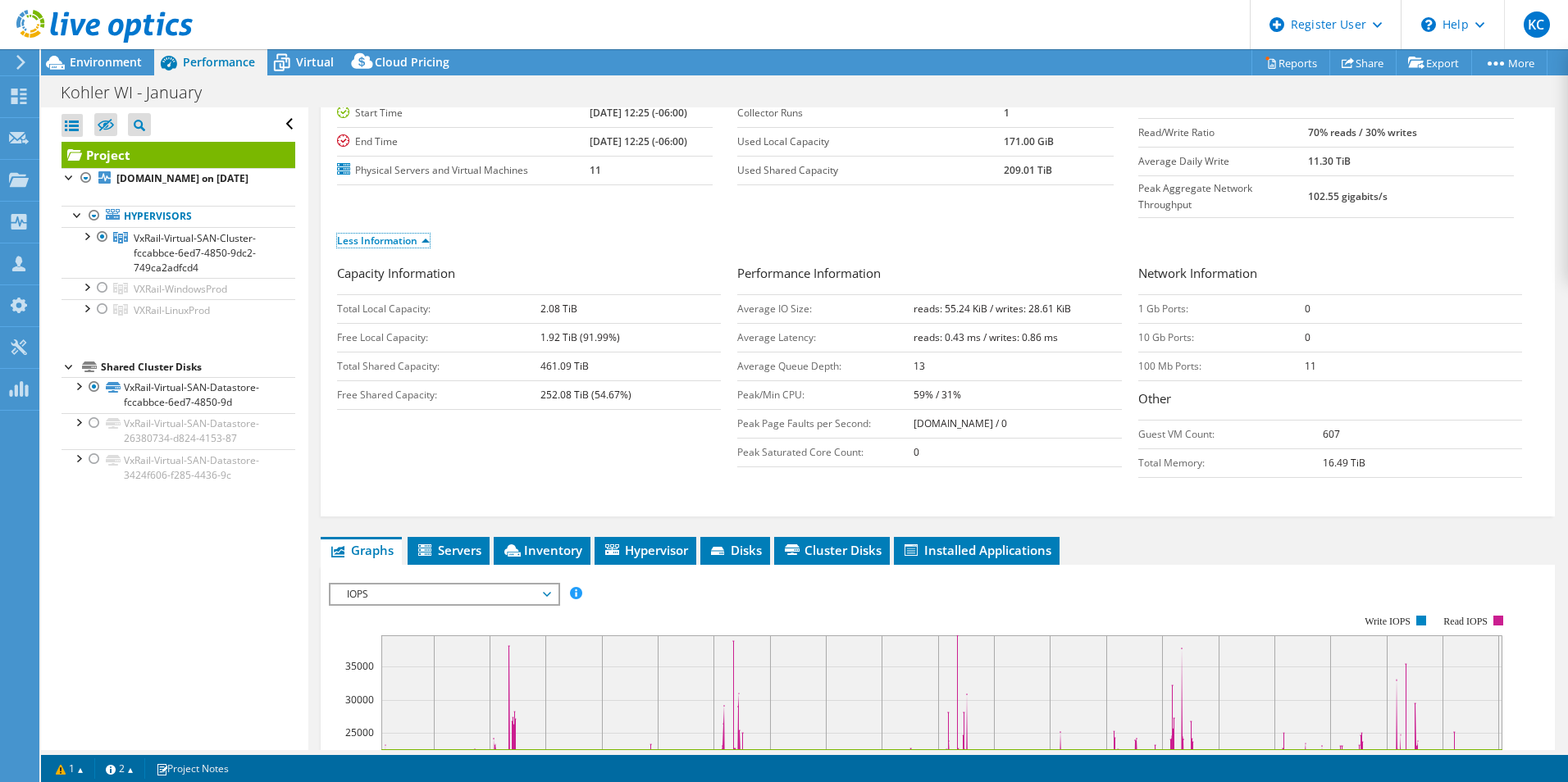
scroll to position [246, 0]
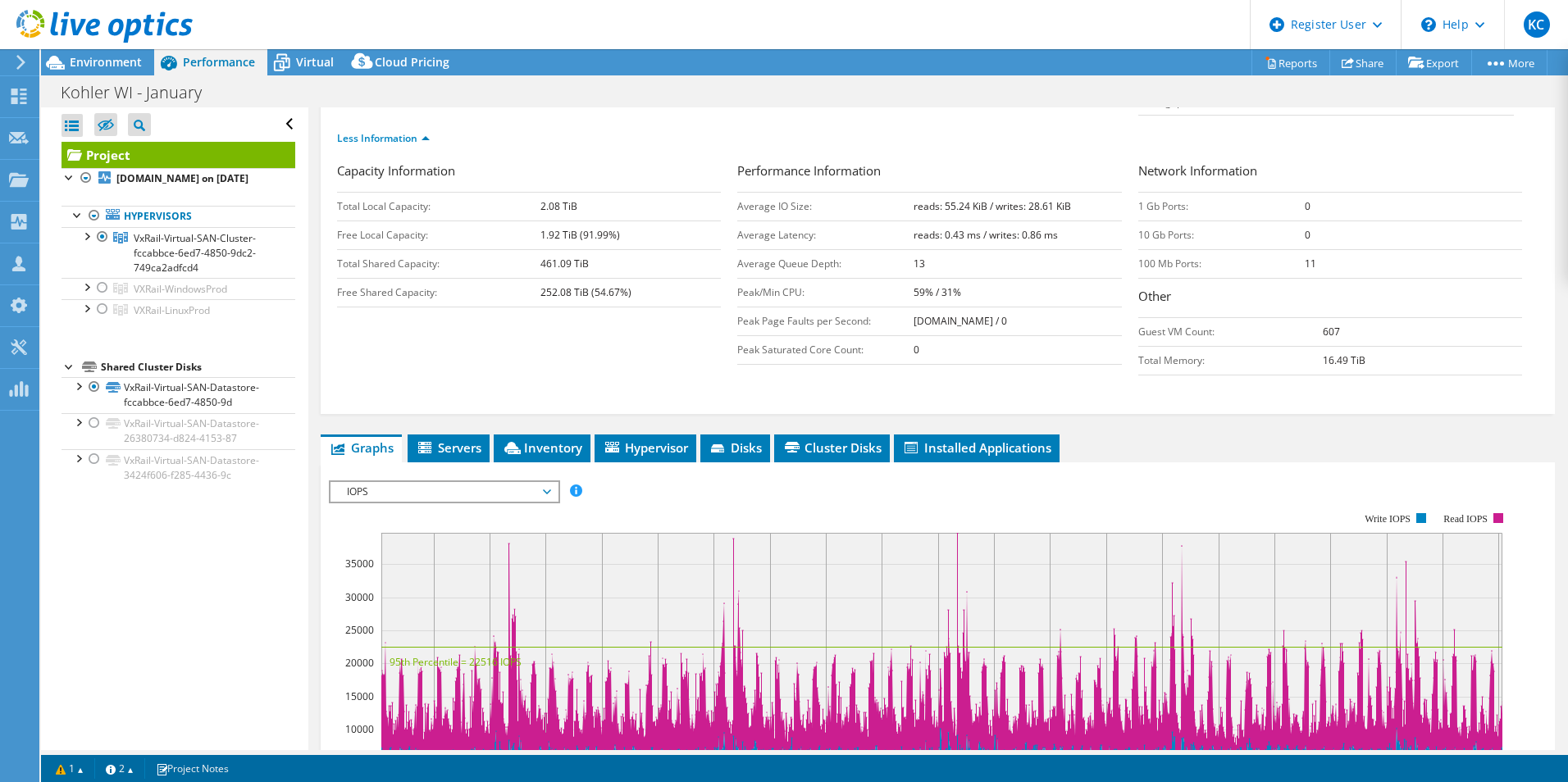
click at [453, 482] on span "IOPS" at bounding box center [444, 492] width 211 height 20
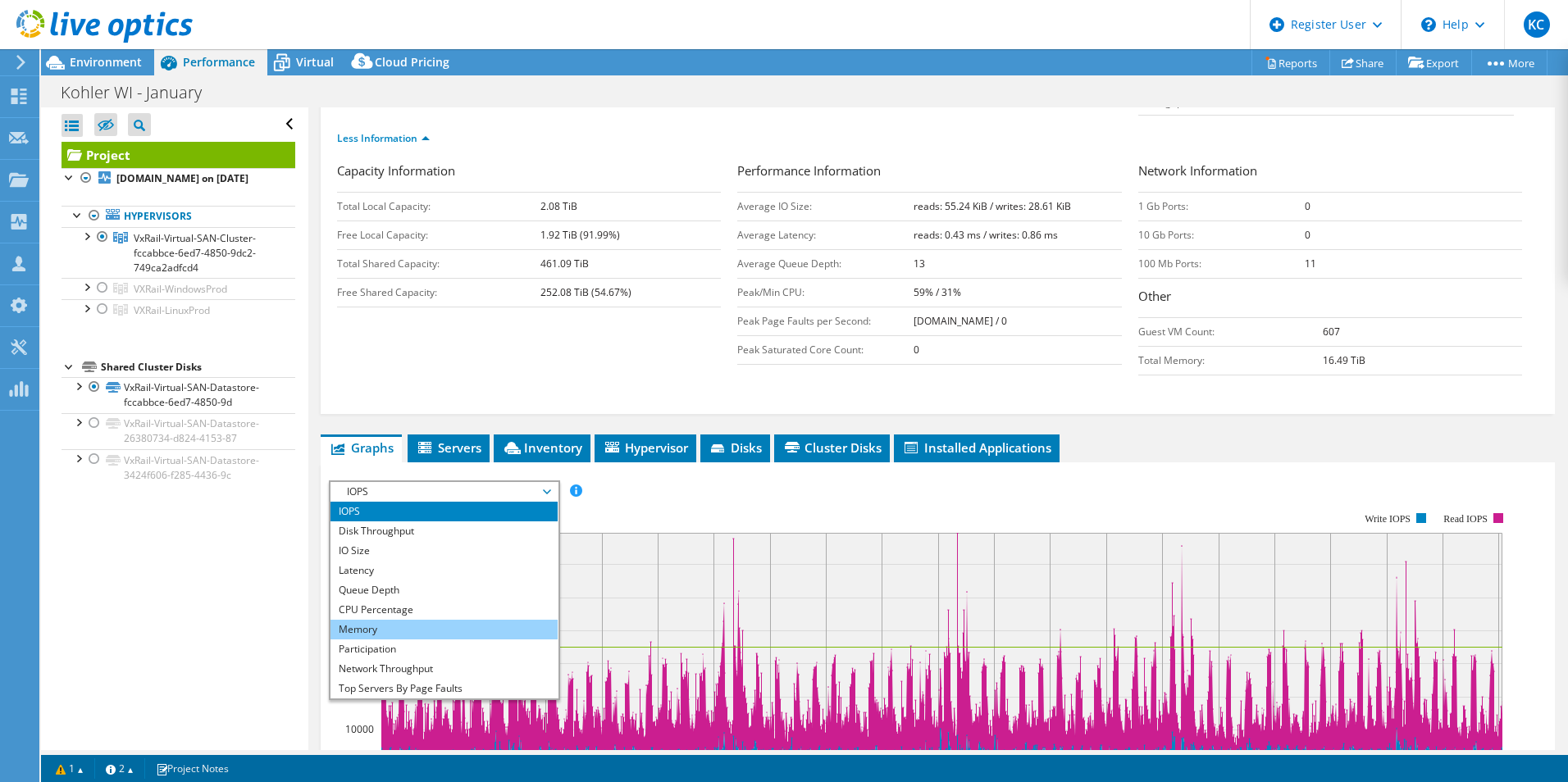
click at [436, 619] on li "Memory" at bounding box center [444, 629] width 227 height 20
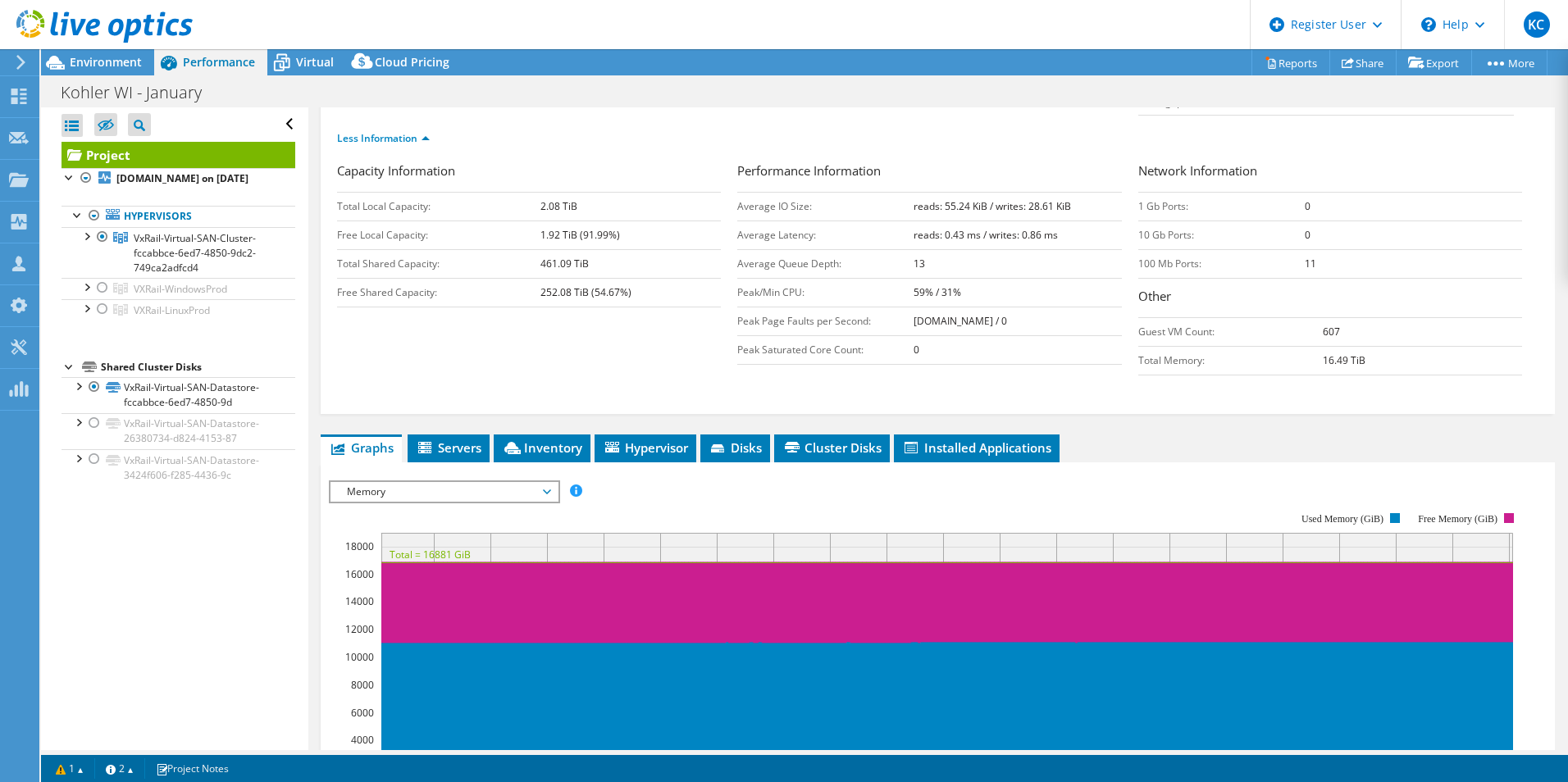
click at [459, 490] on rect at bounding box center [925, 653] width 1193 height 328
click at [456, 482] on span "Memory" at bounding box center [444, 492] width 211 height 20
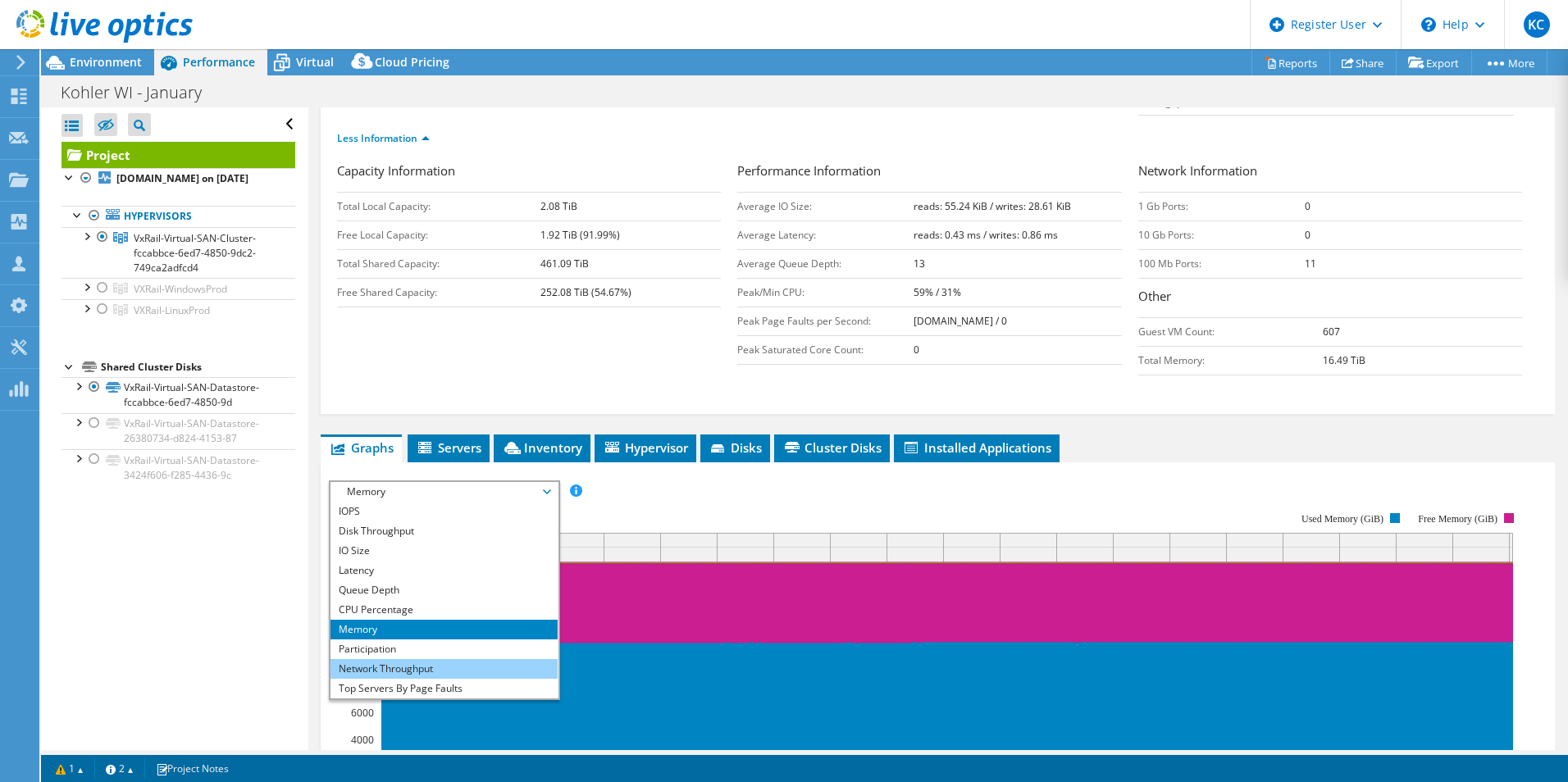
click at [452, 659] on li "Network Throughput" at bounding box center [444, 669] width 227 height 20
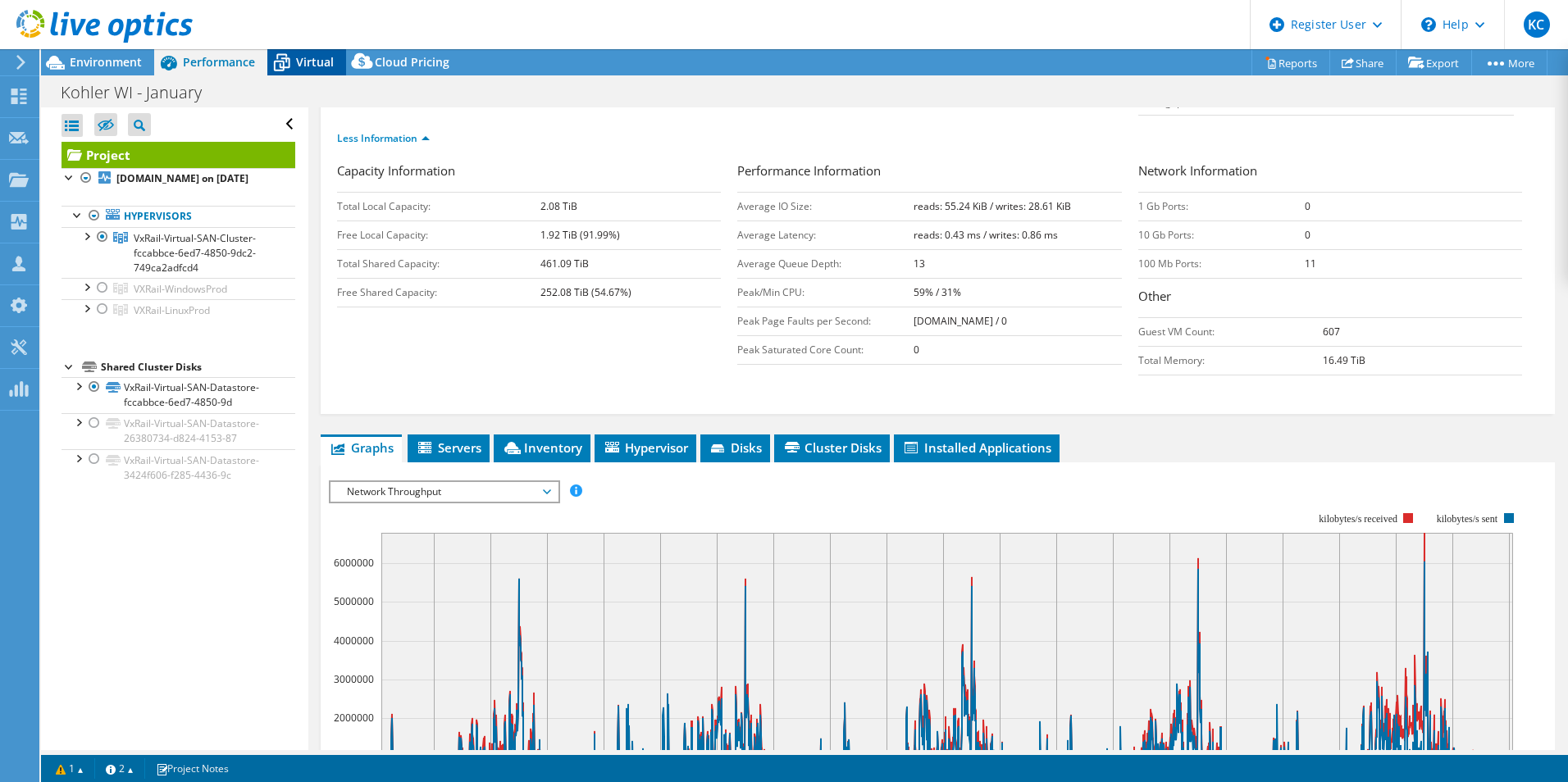
click at [290, 70] on icon at bounding box center [281, 62] width 29 height 29
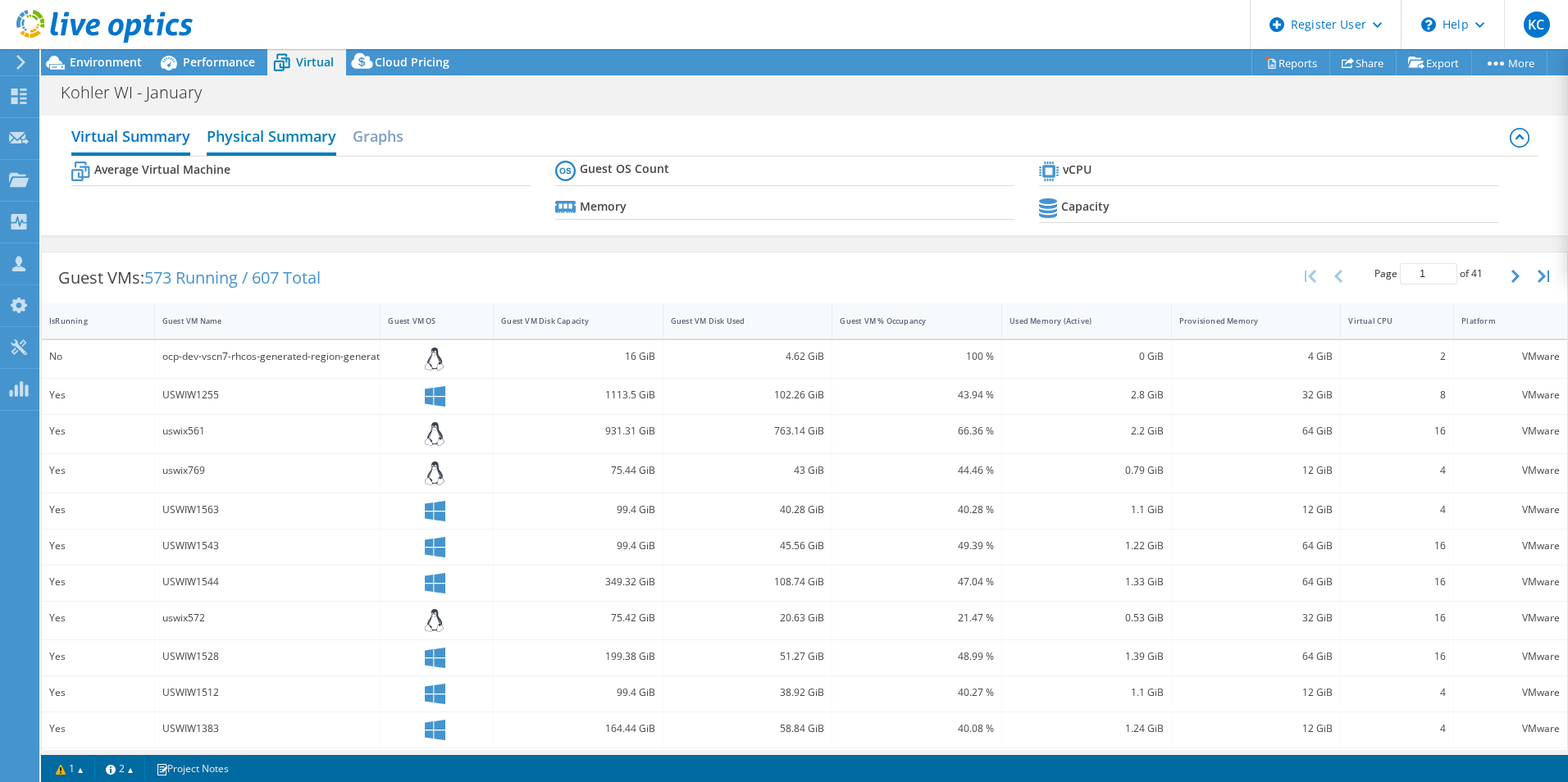
click at [276, 130] on h2 "Physical Summary" at bounding box center [271, 137] width 129 height 36
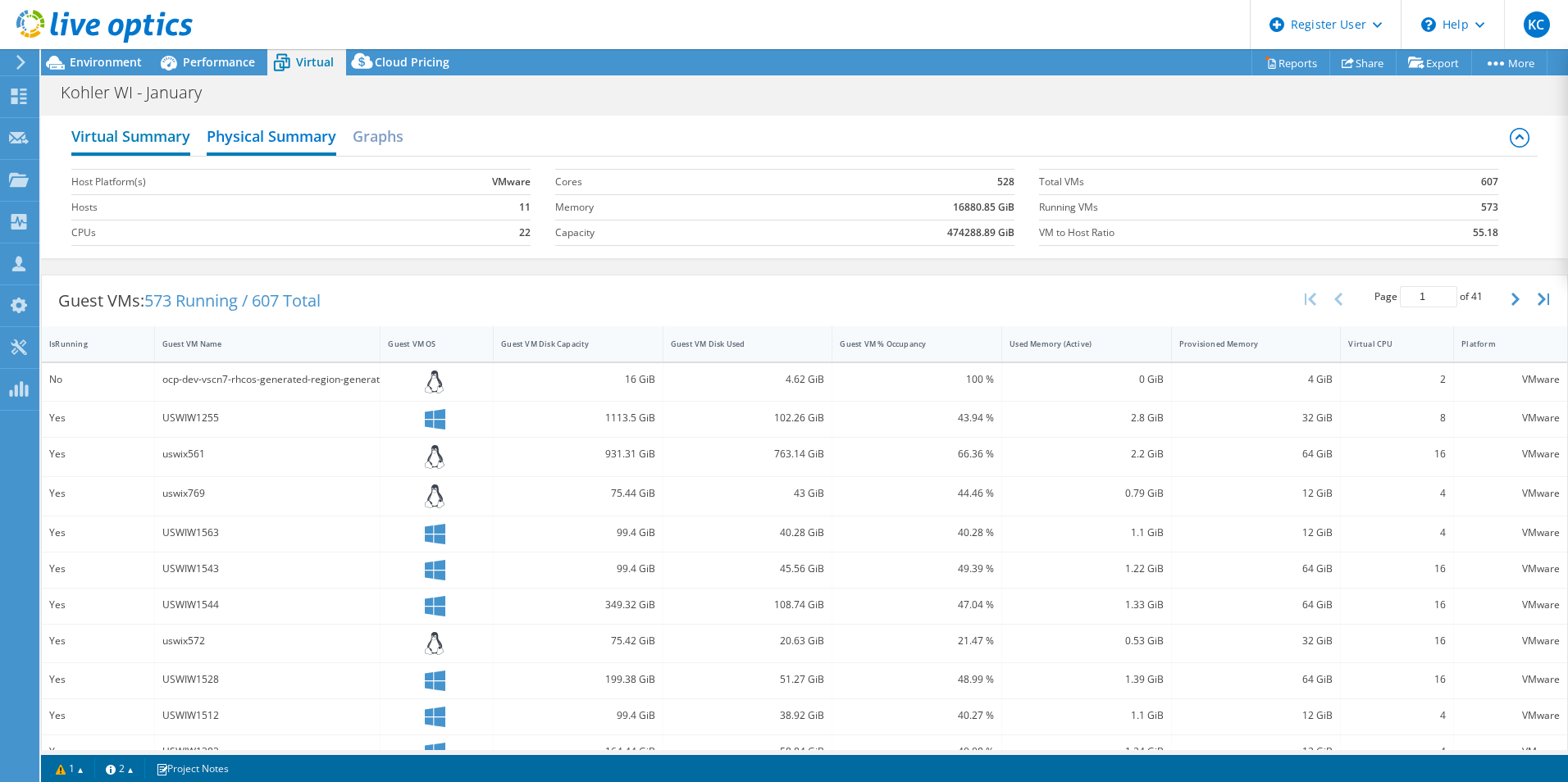
click at [168, 141] on h2 "Virtual Summary" at bounding box center [130, 137] width 119 height 36
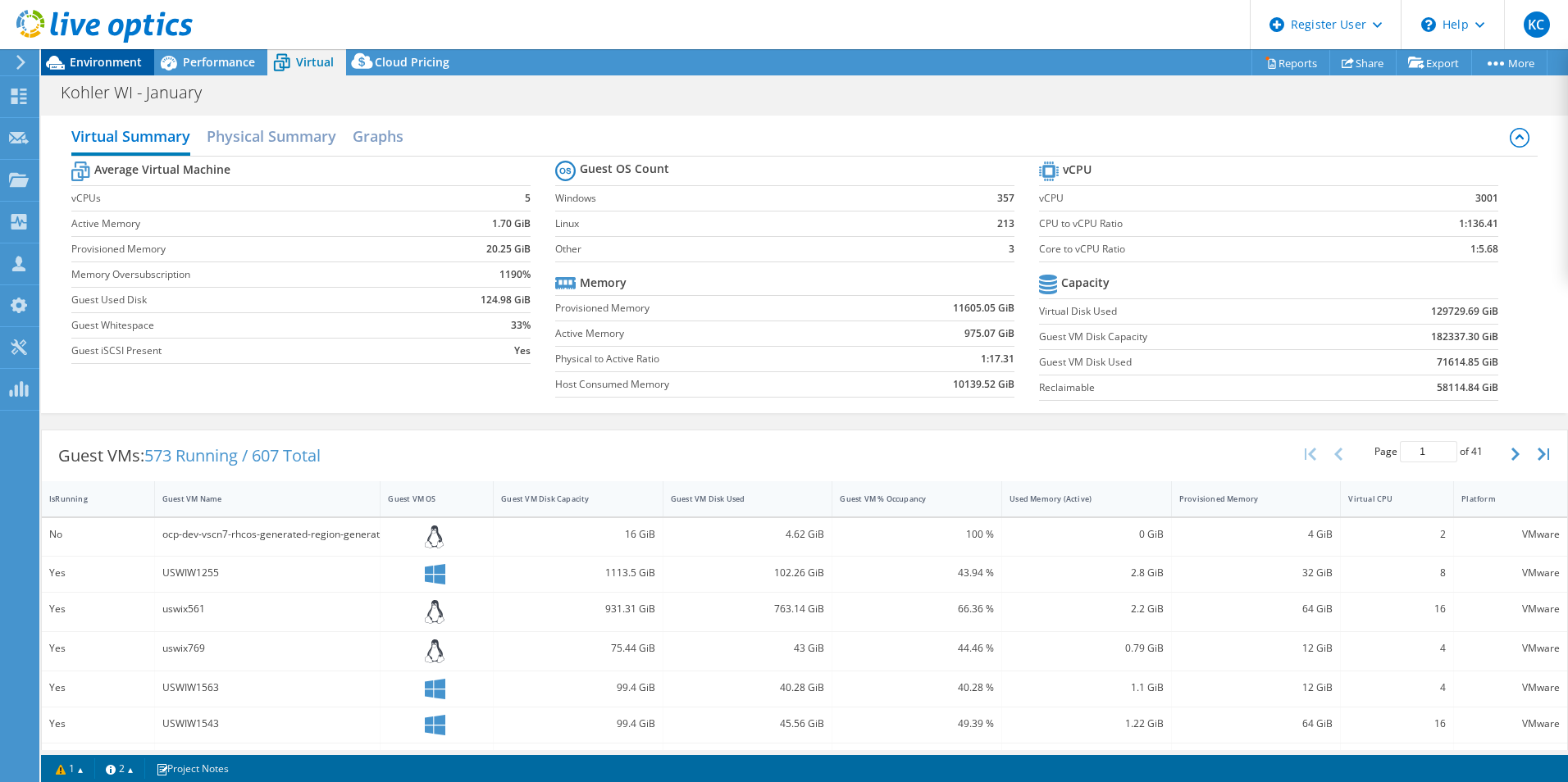
click at [117, 59] on span "Environment" at bounding box center [105, 61] width 72 height 16
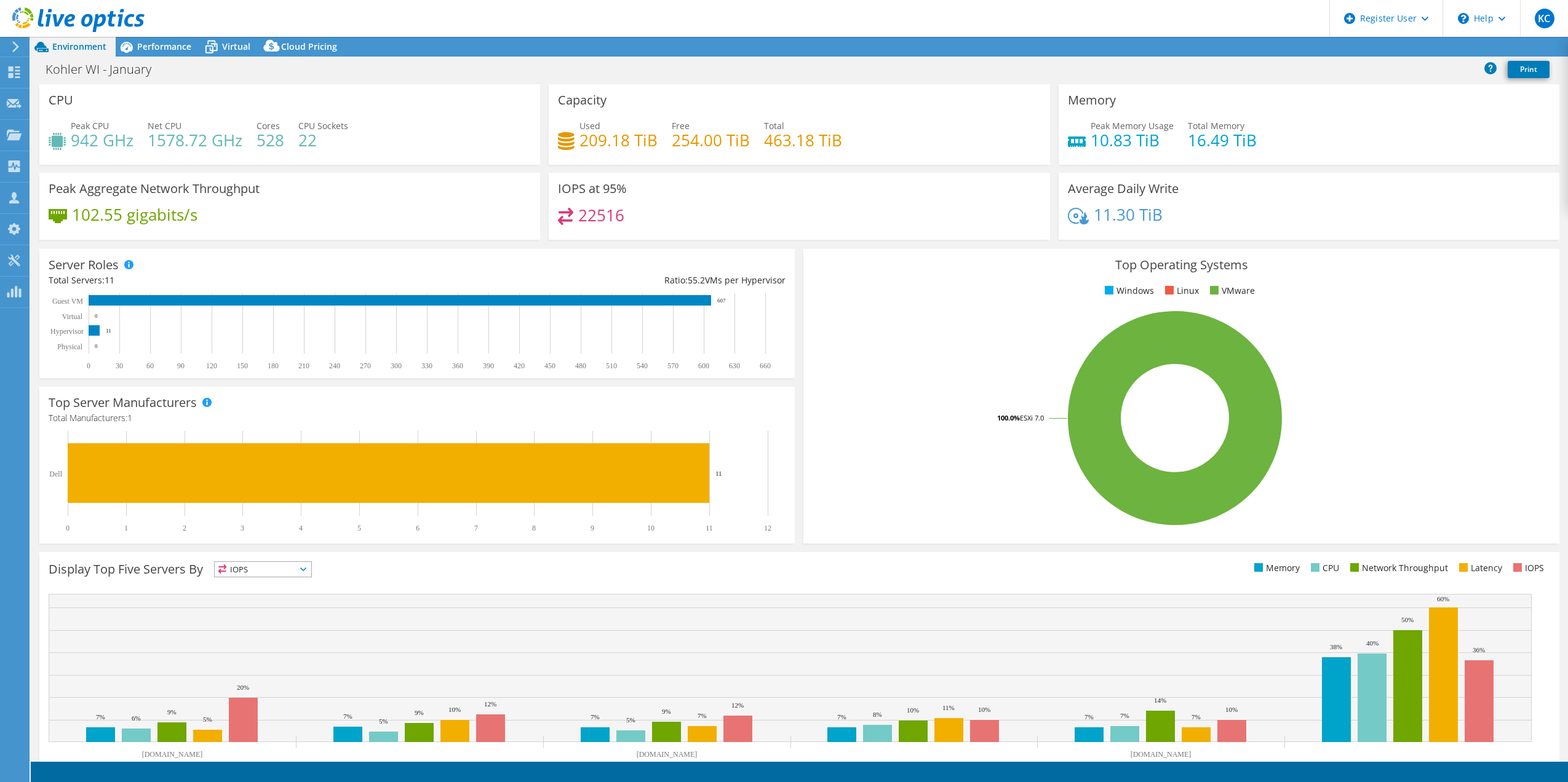
select select "USEast"
select select "USD"
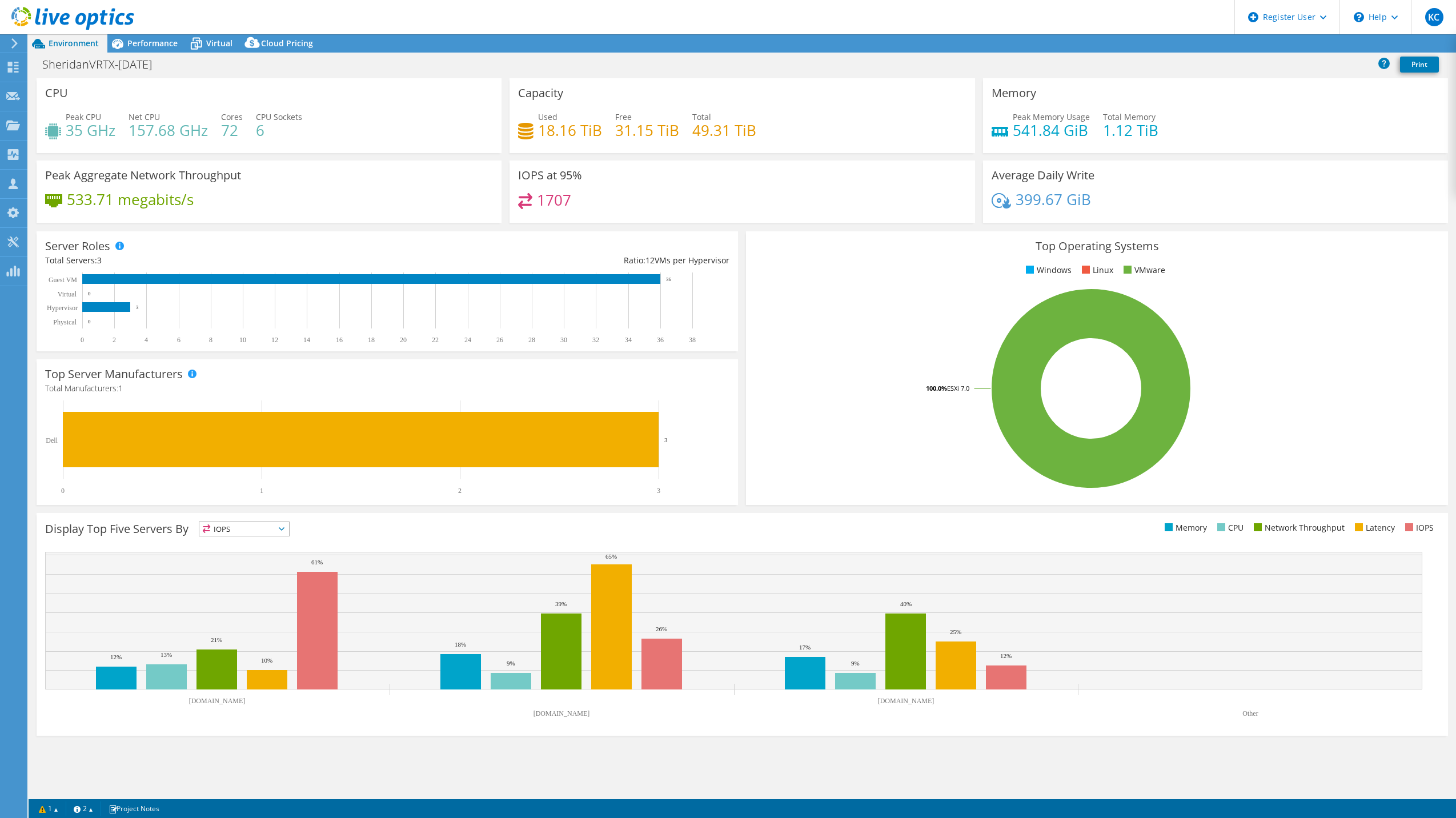
select select "USD"
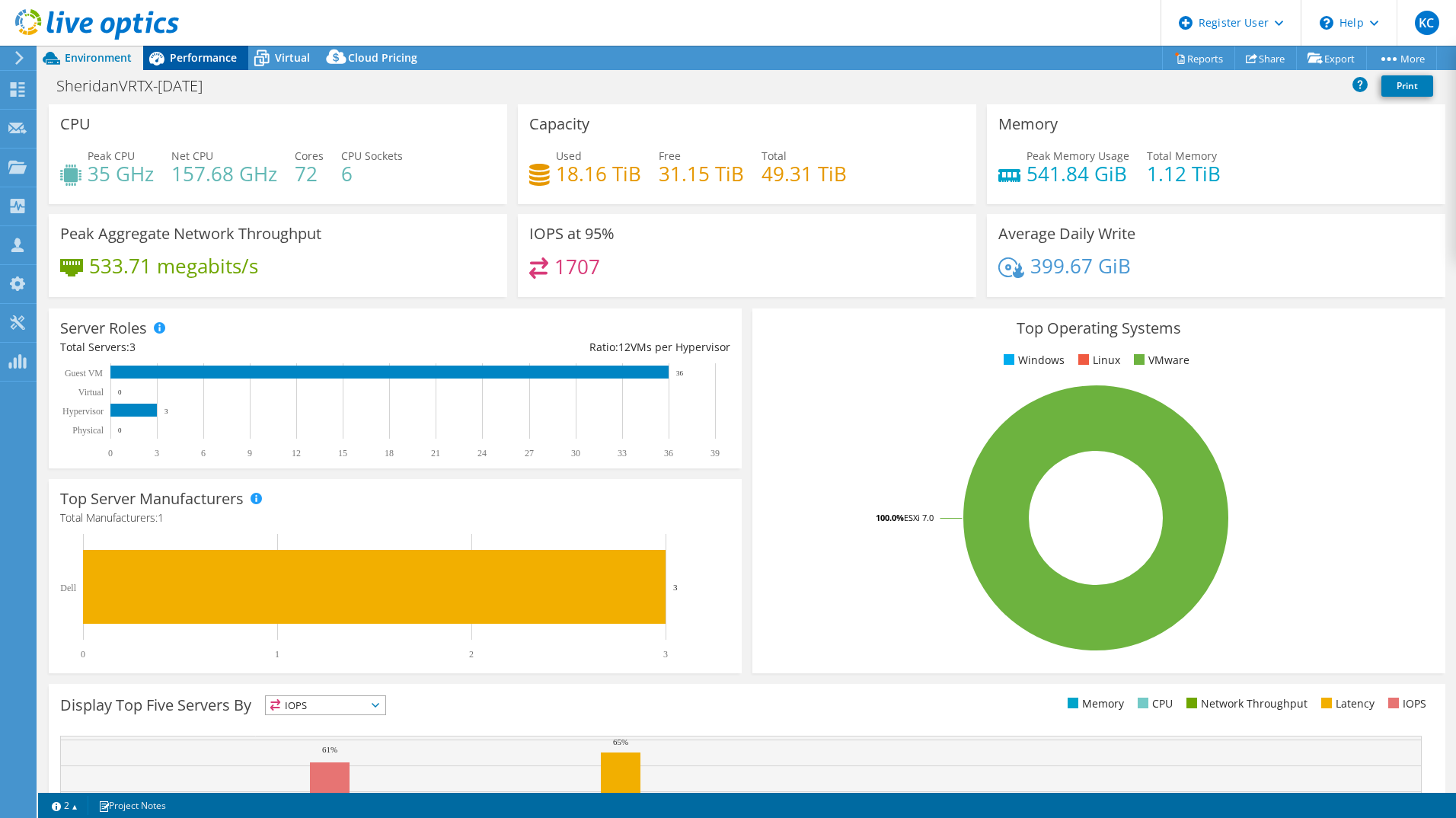
click at [166, 54] on icon at bounding box center [156, 58] width 27 height 27
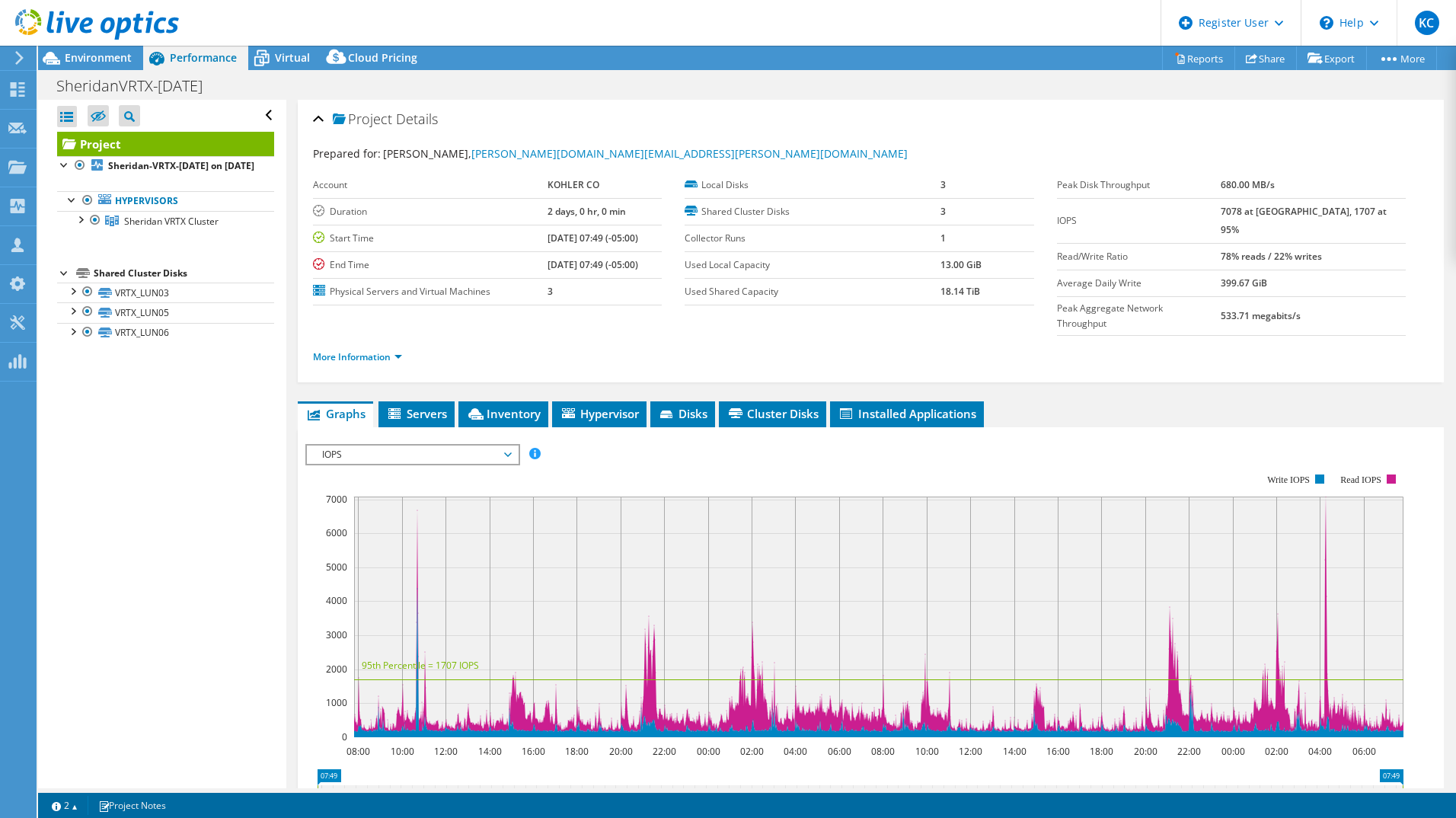
click at [443, 445] on span "IOPS" at bounding box center [412, 454] width 196 height 18
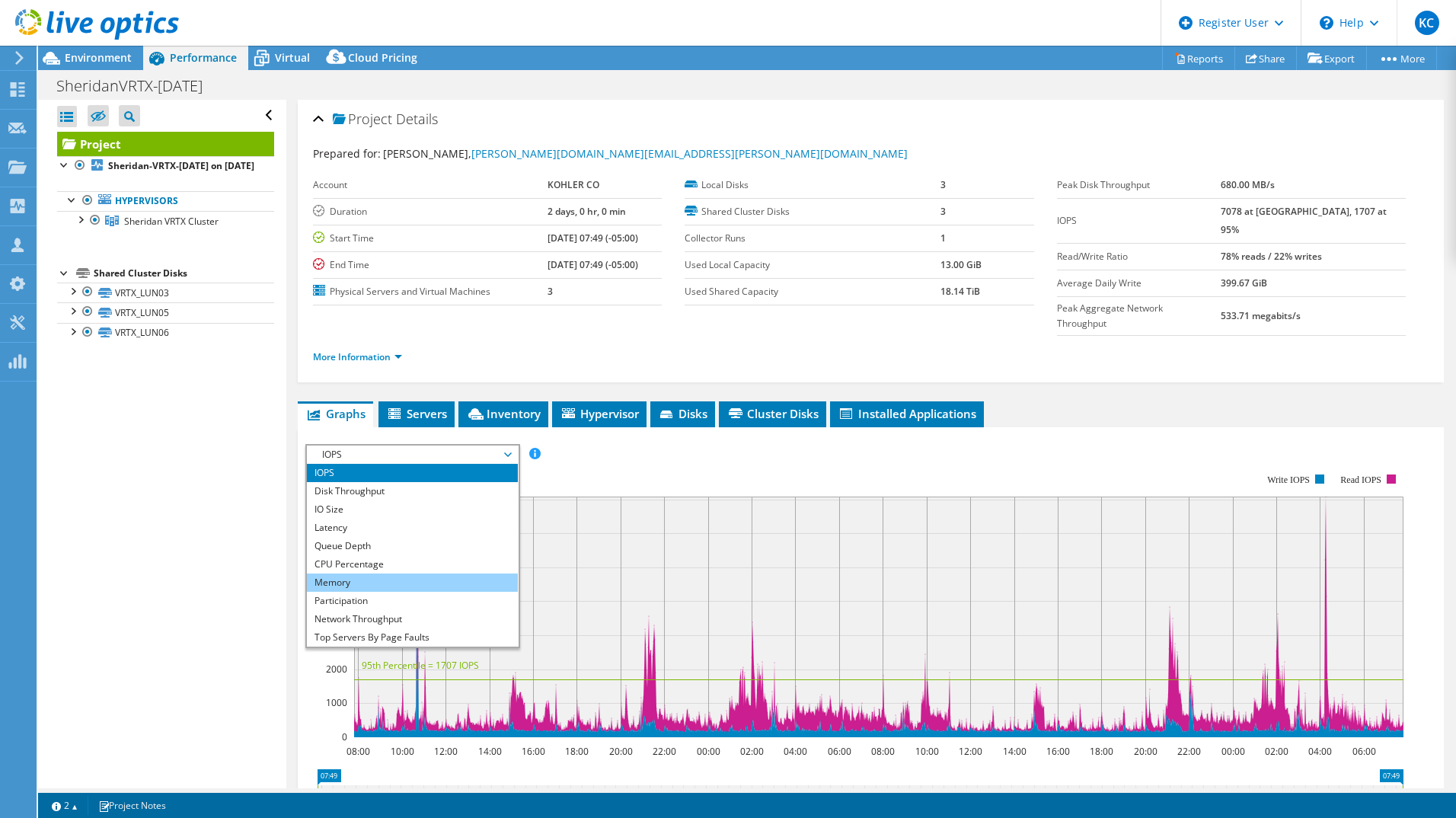
click at [348, 573] on li "Memory" at bounding box center [412, 582] width 211 height 18
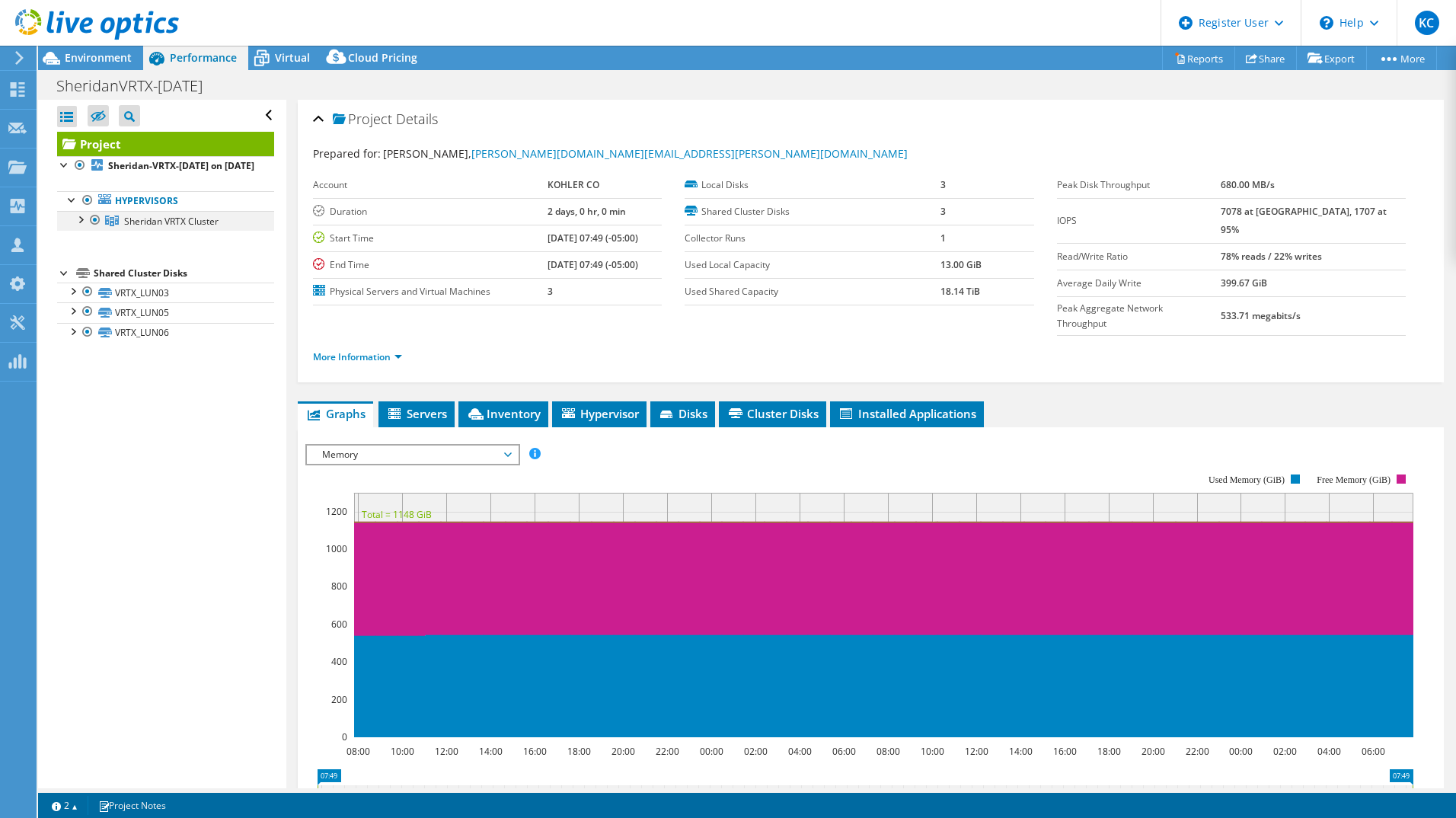
click at [78, 226] on div at bounding box center [80, 219] width 15 height 15
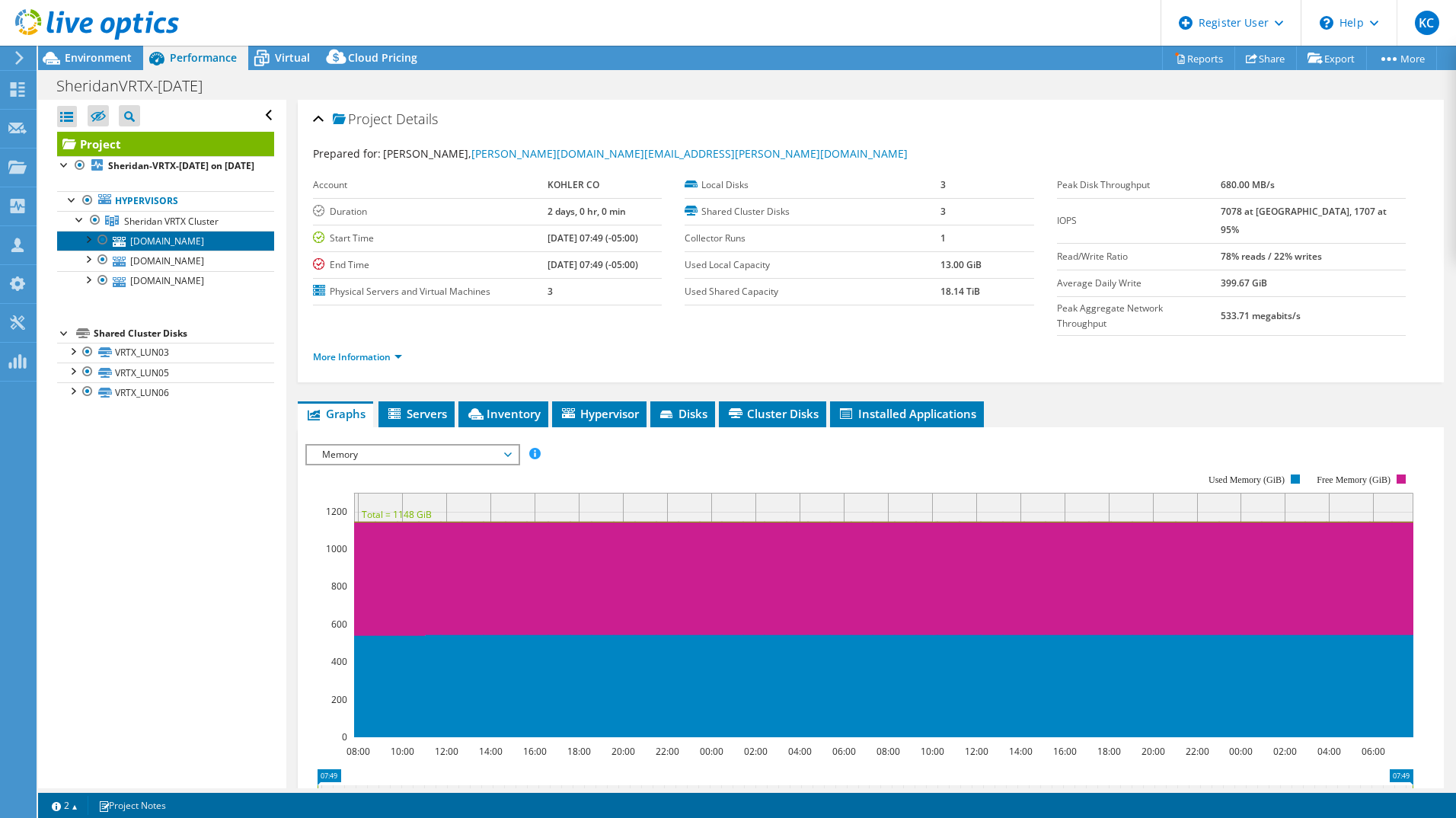
click at [166, 250] on link "usarvm12.kohlerco.com" at bounding box center [166, 240] width 217 height 20
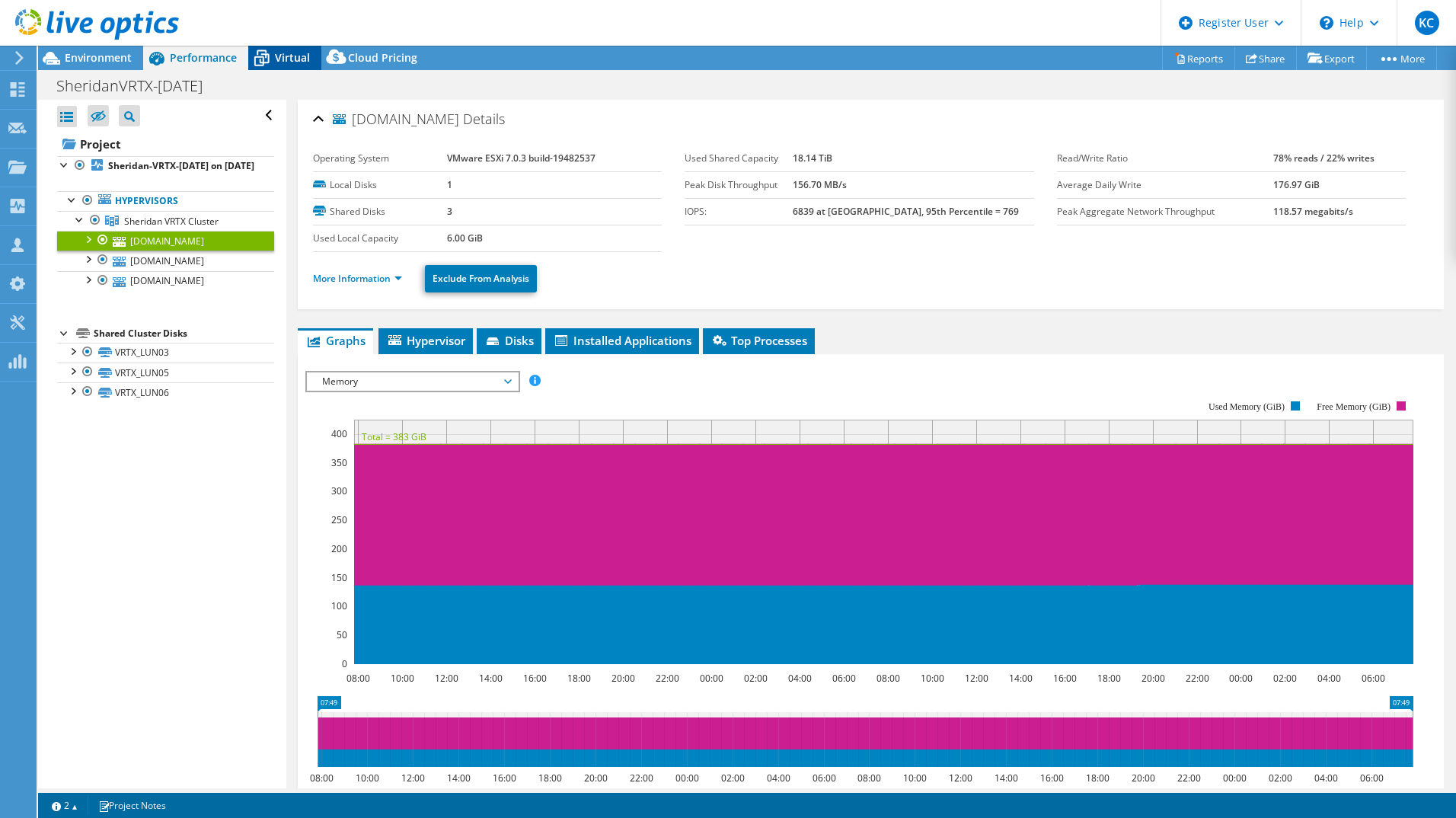
click at [260, 57] on icon at bounding box center [262, 59] width 15 height 12
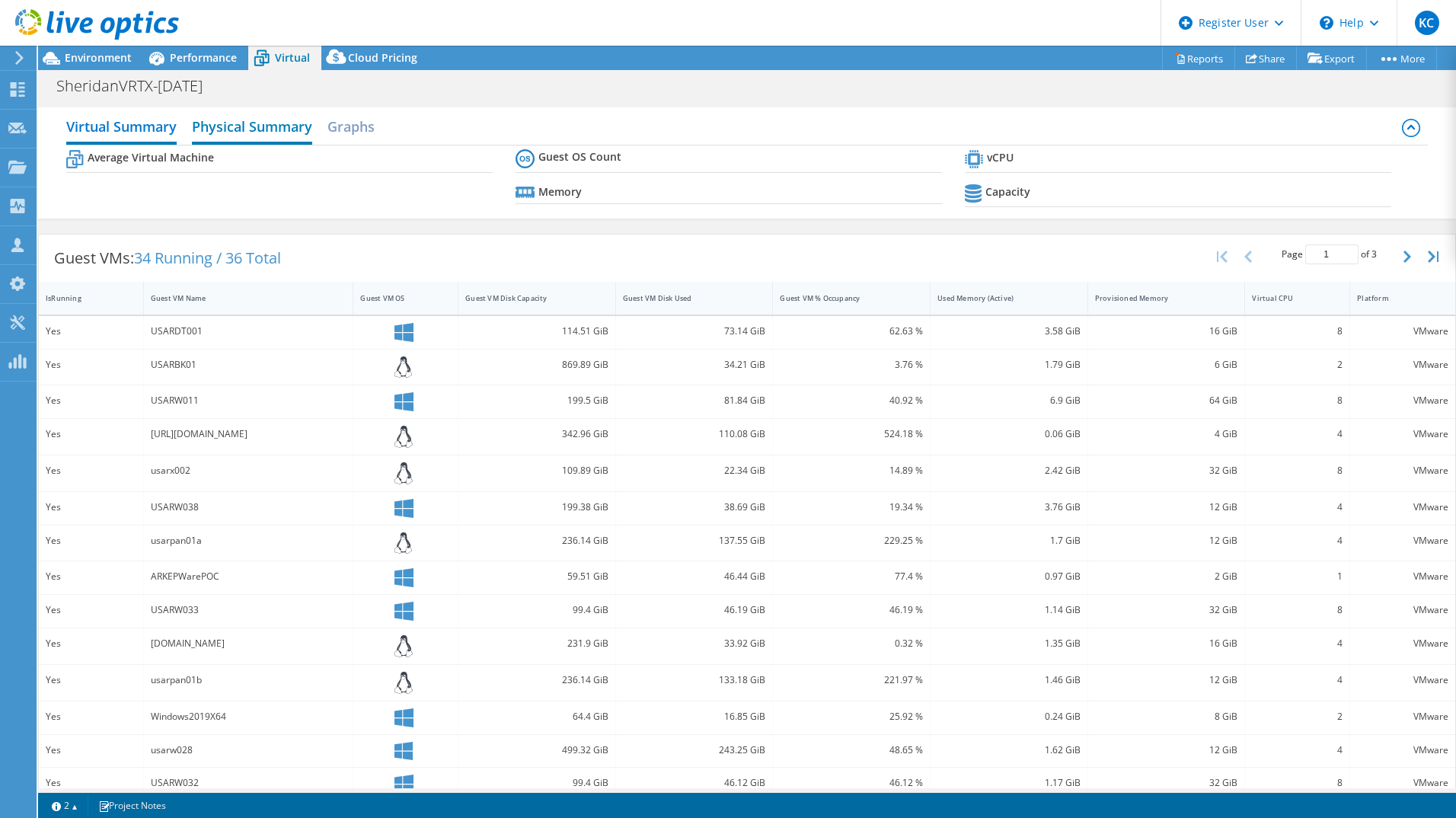
click at [310, 130] on h2 "Physical Summary" at bounding box center [252, 127] width 120 height 33
